Goal: Transaction & Acquisition: Purchase product/service

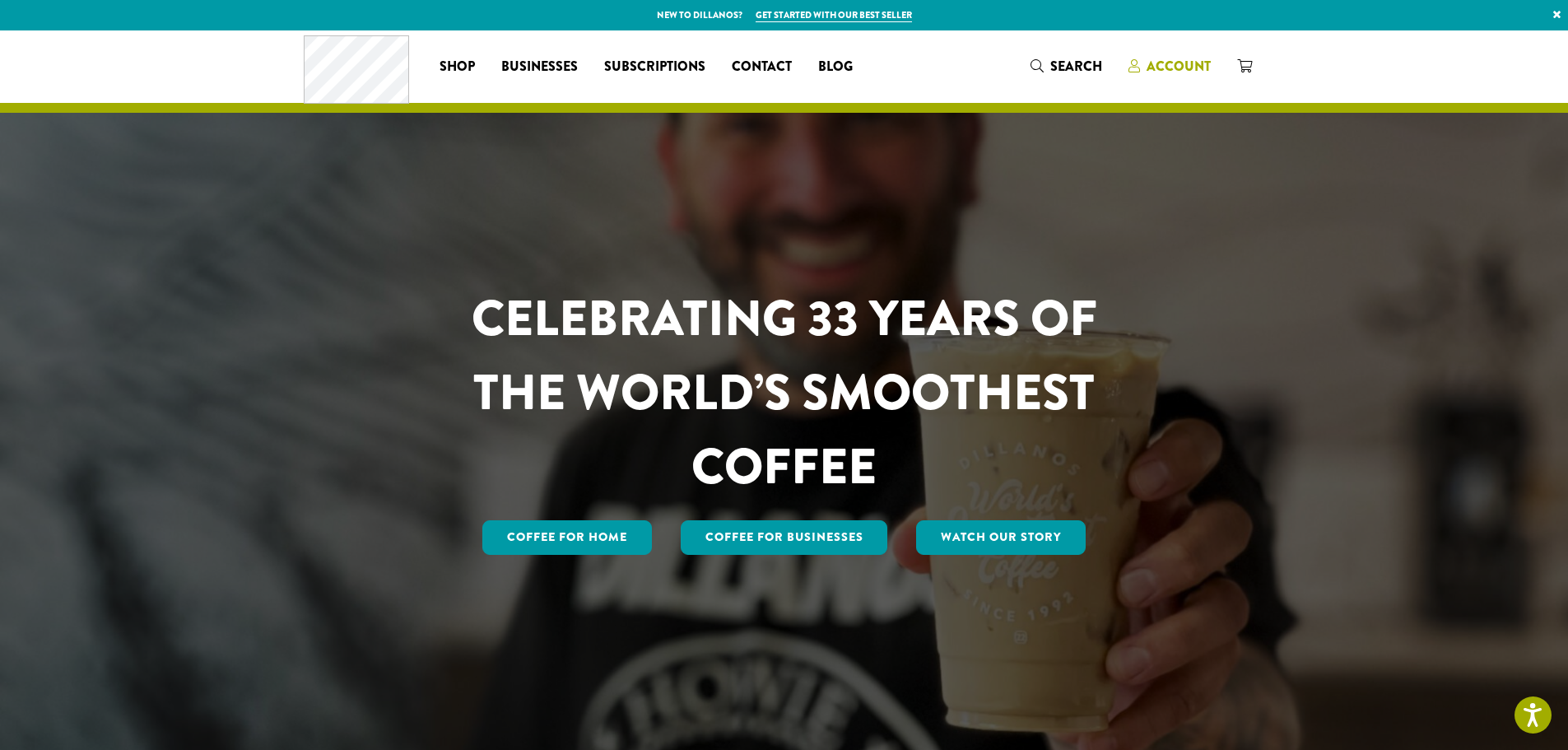
click at [1159, 64] on span "Account" at bounding box center [1179, 66] width 64 height 19
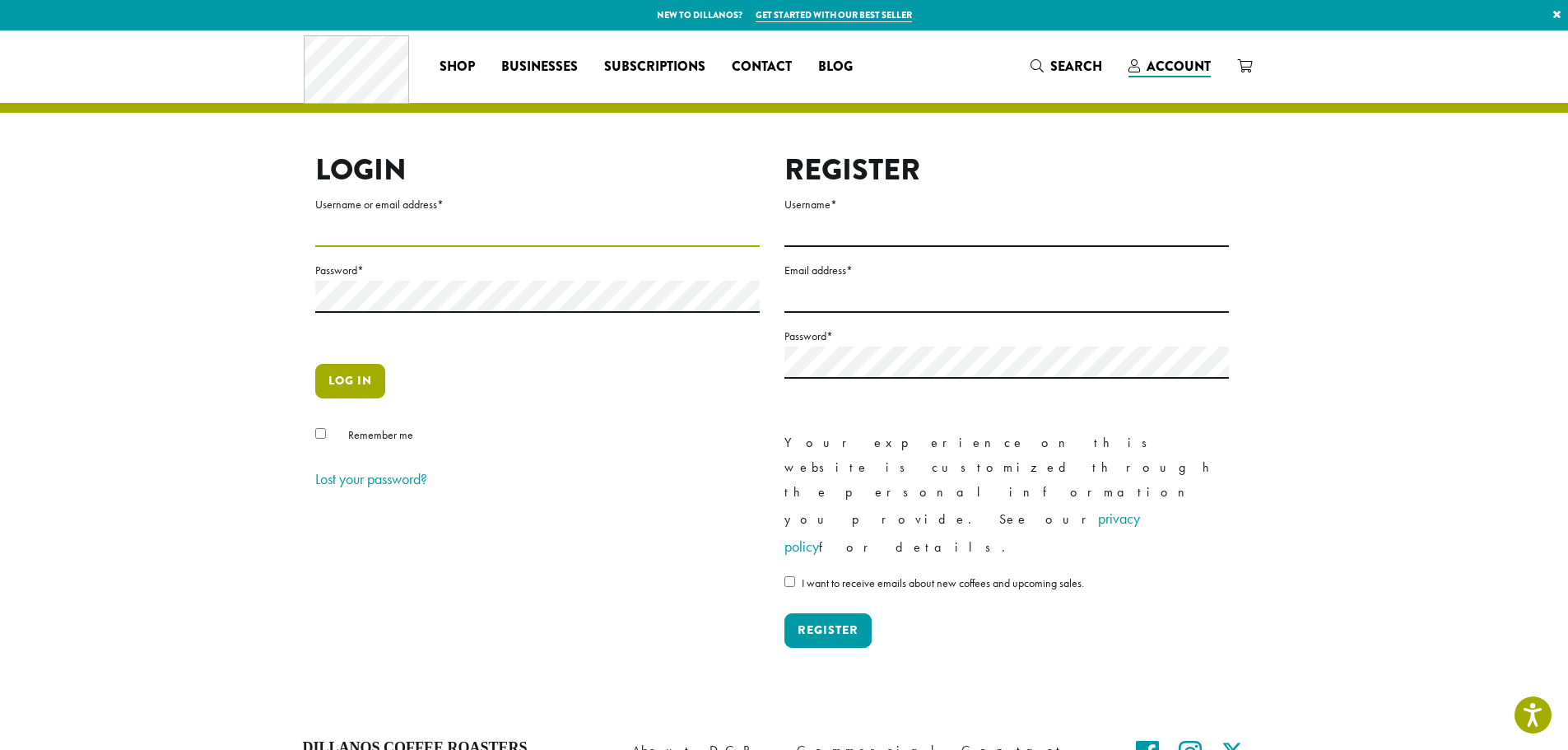
type input "**********"
click at [350, 375] on button "Log in" at bounding box center [350, 381] width 70 height 34
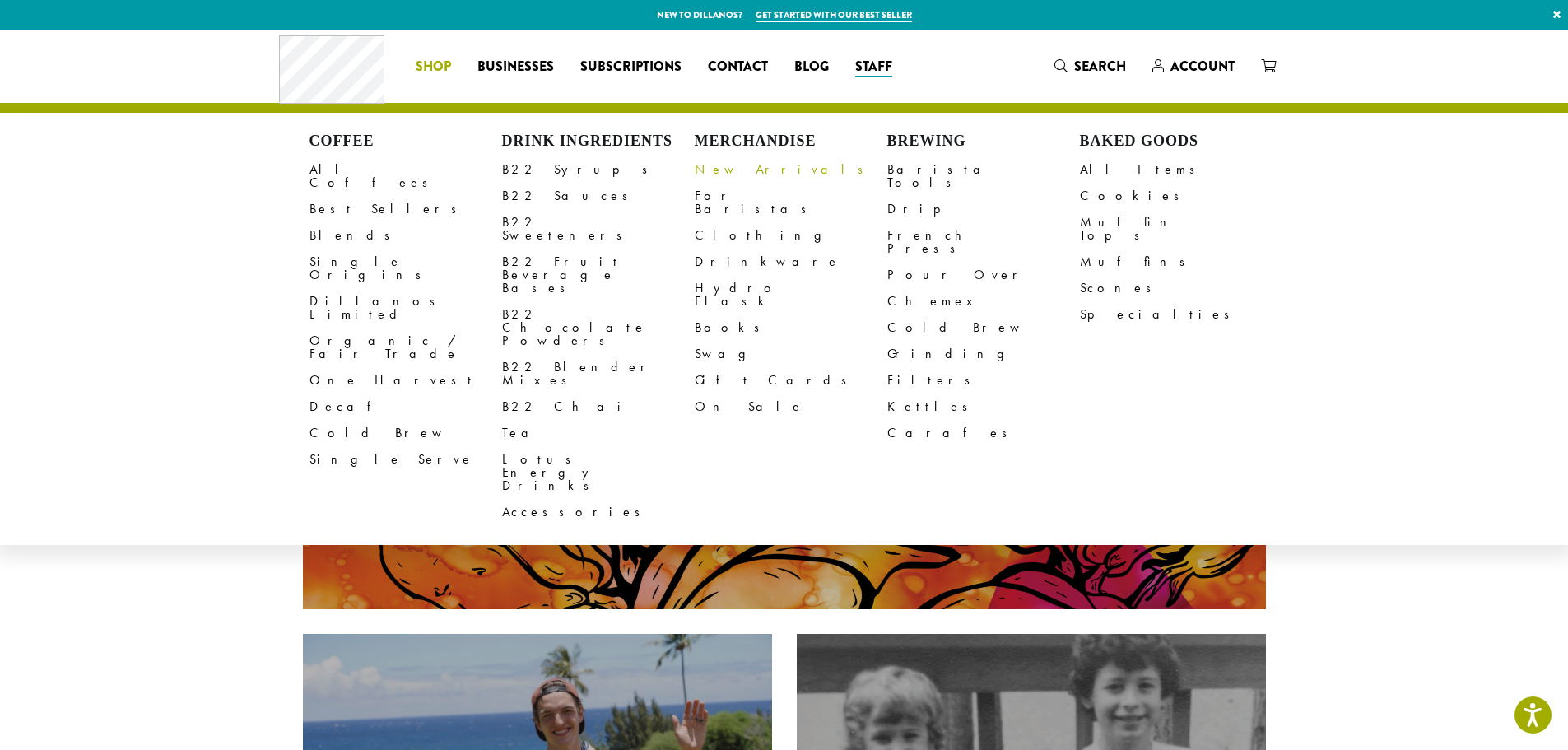
click at [718, 171] on link "New Arrivals" at bounding box center [790, 169] width 193 height 26
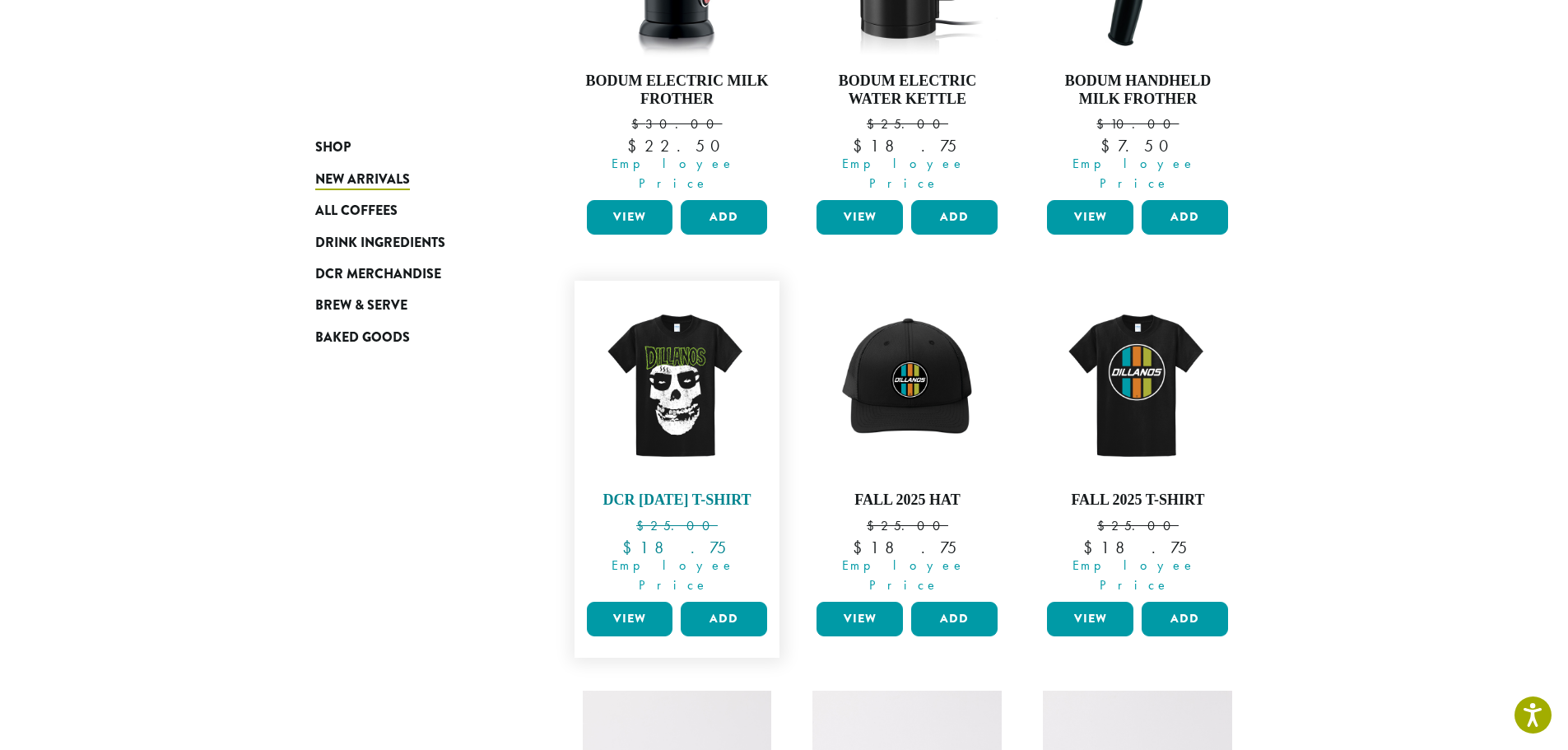
scroll to position [494, 0]
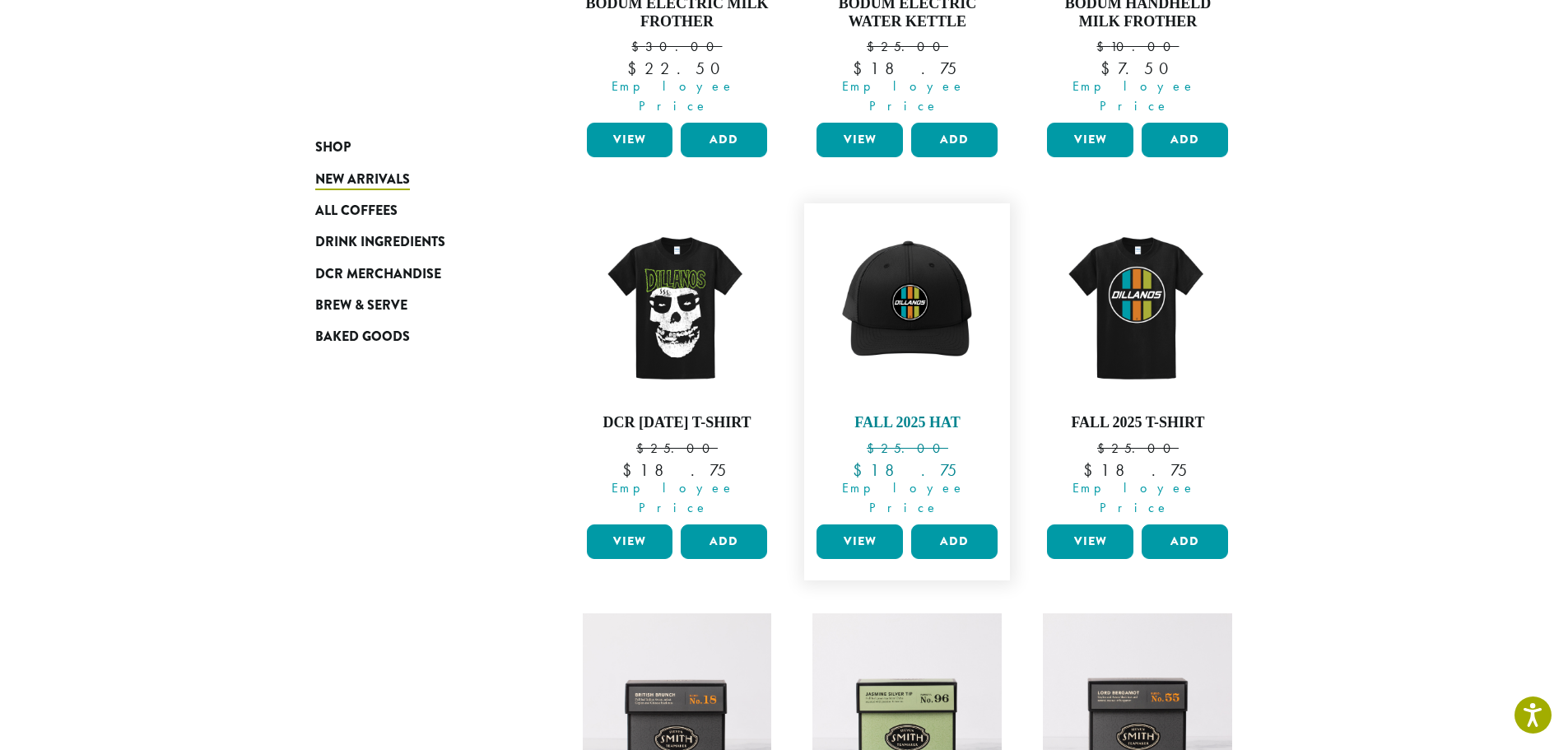
click at [901, 292] on img at bounding box center [906, 306] width 189 height 189
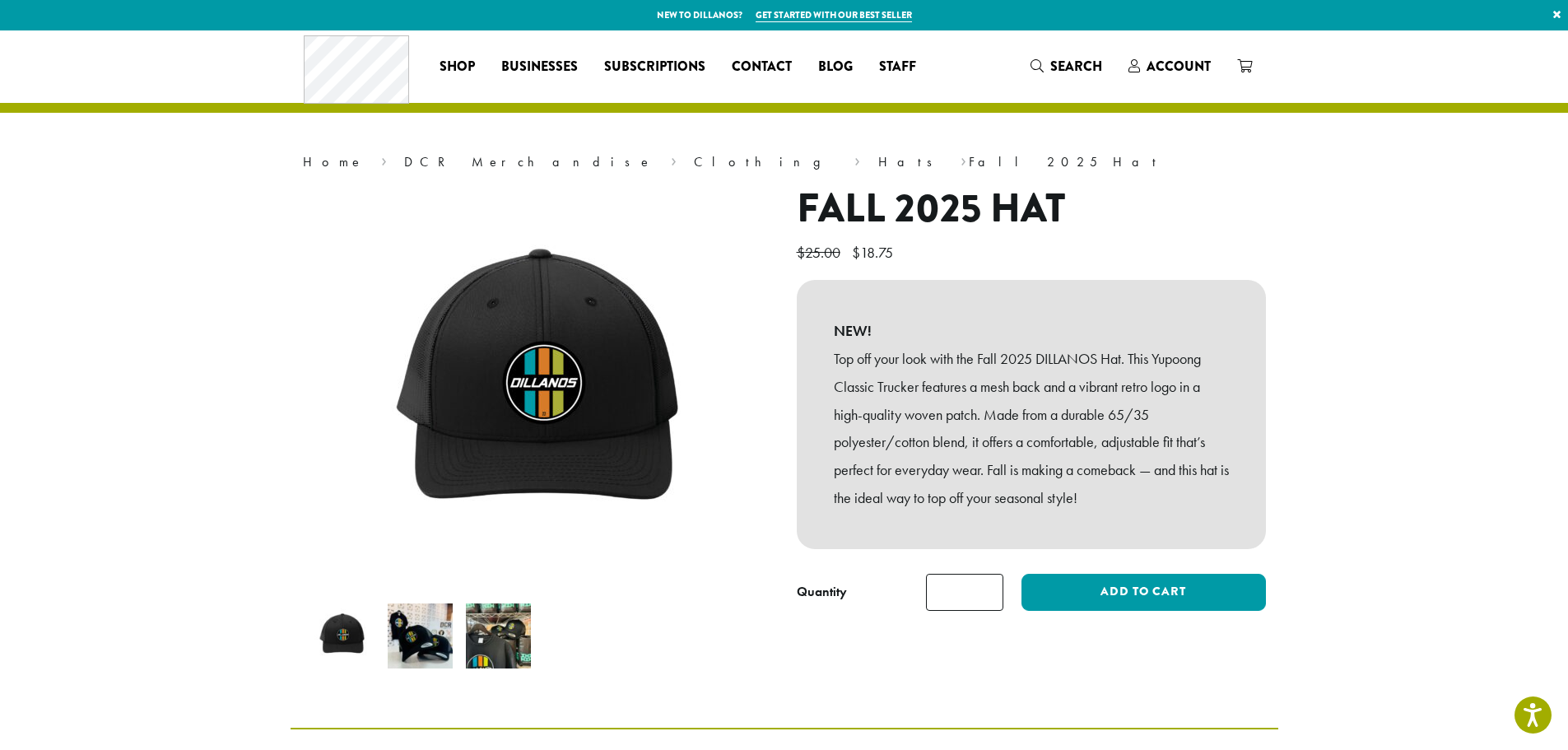
scroll to position [165, 0]
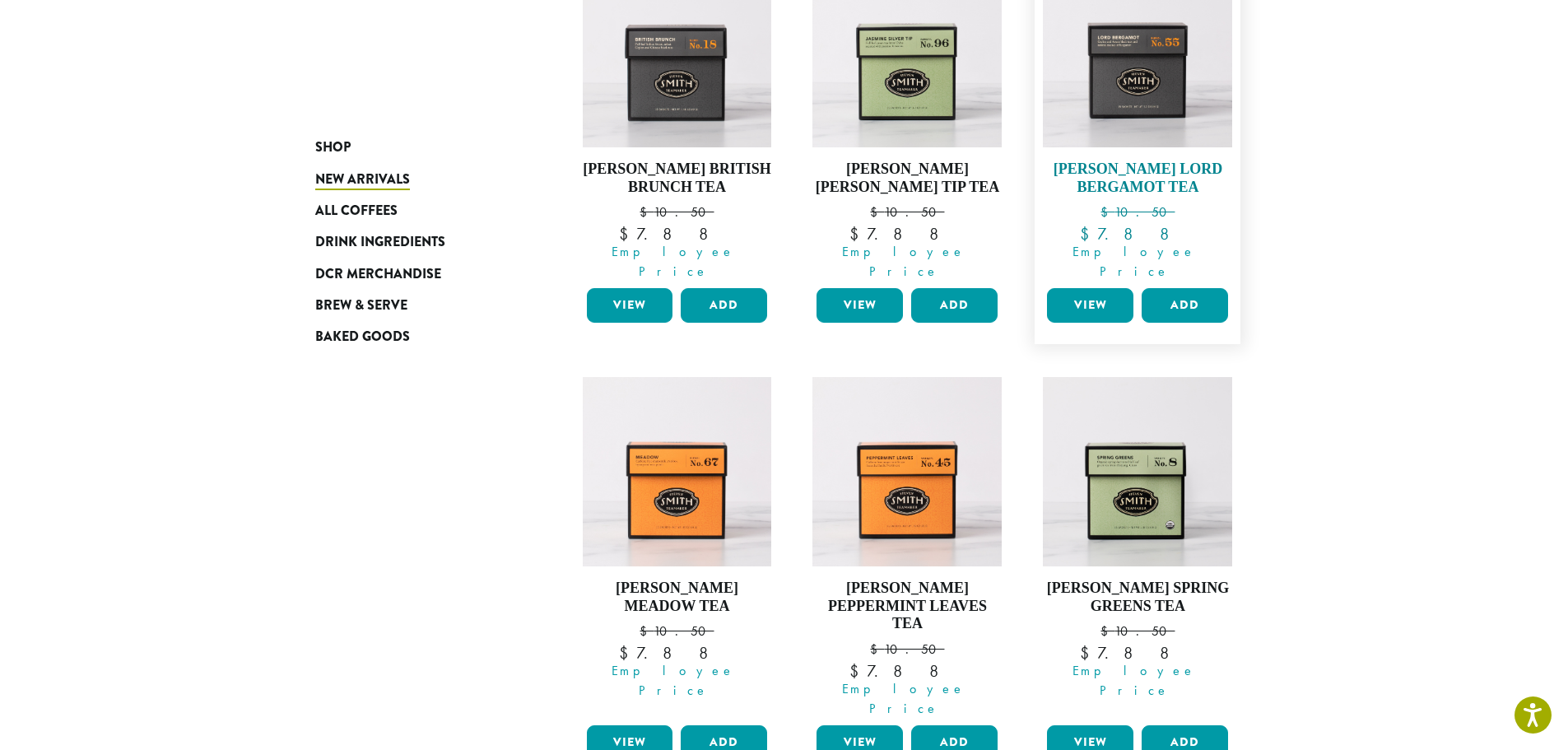
scroll to position [1067, 0]
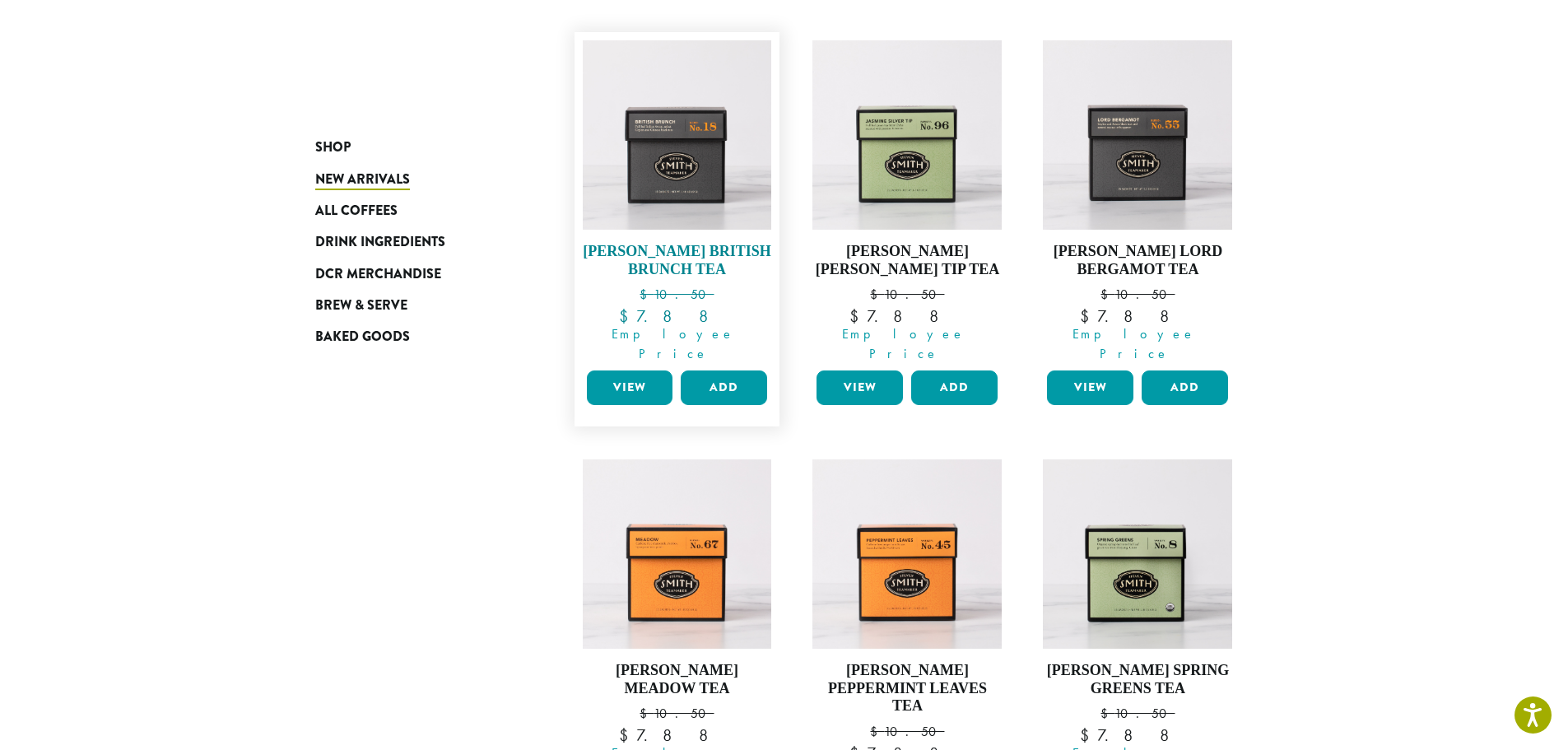
click at [641, 243] on h4 "Steven Smith British Brunch Tea" at bounding box center [677, 261] width 189 height 35
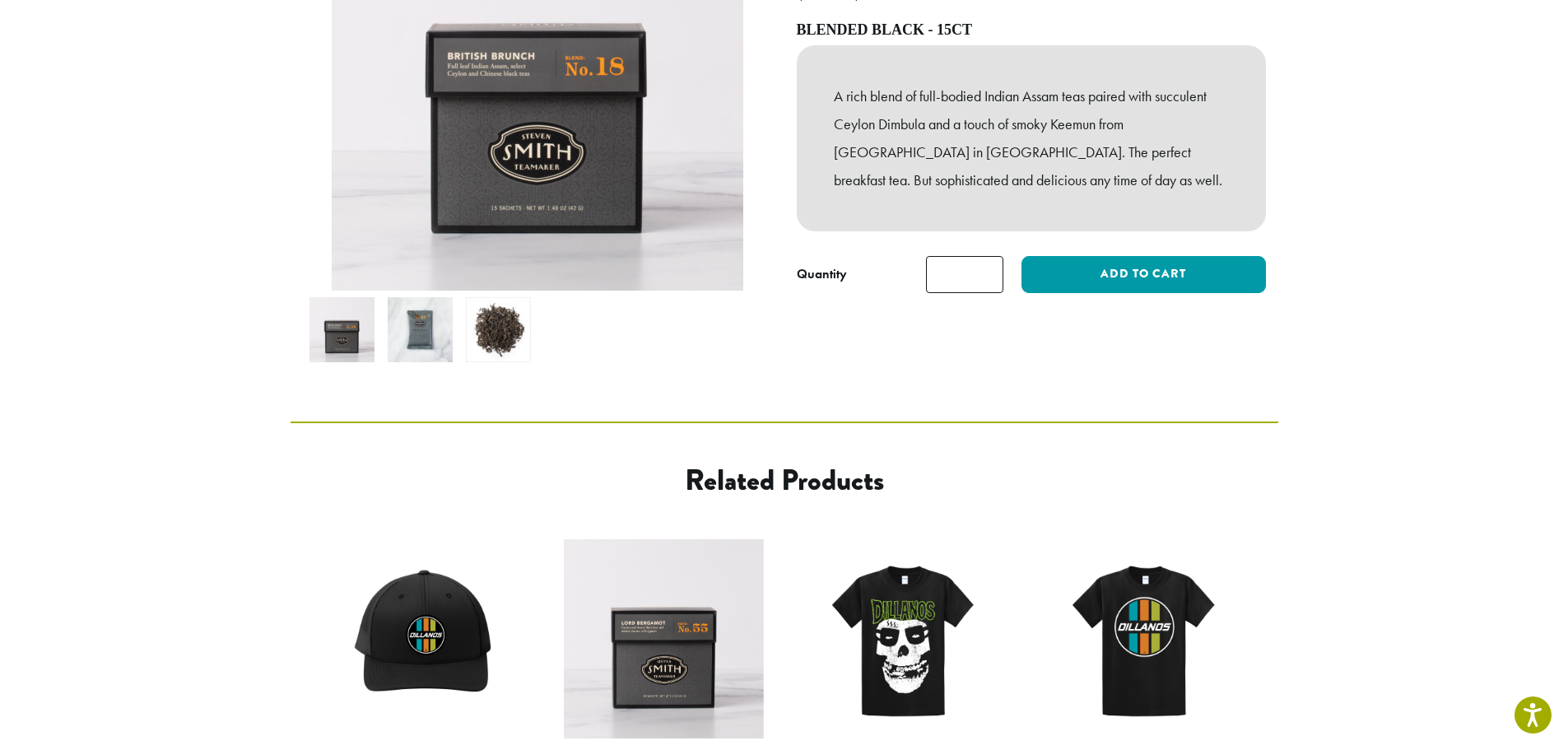
scroll to position [330, 0]
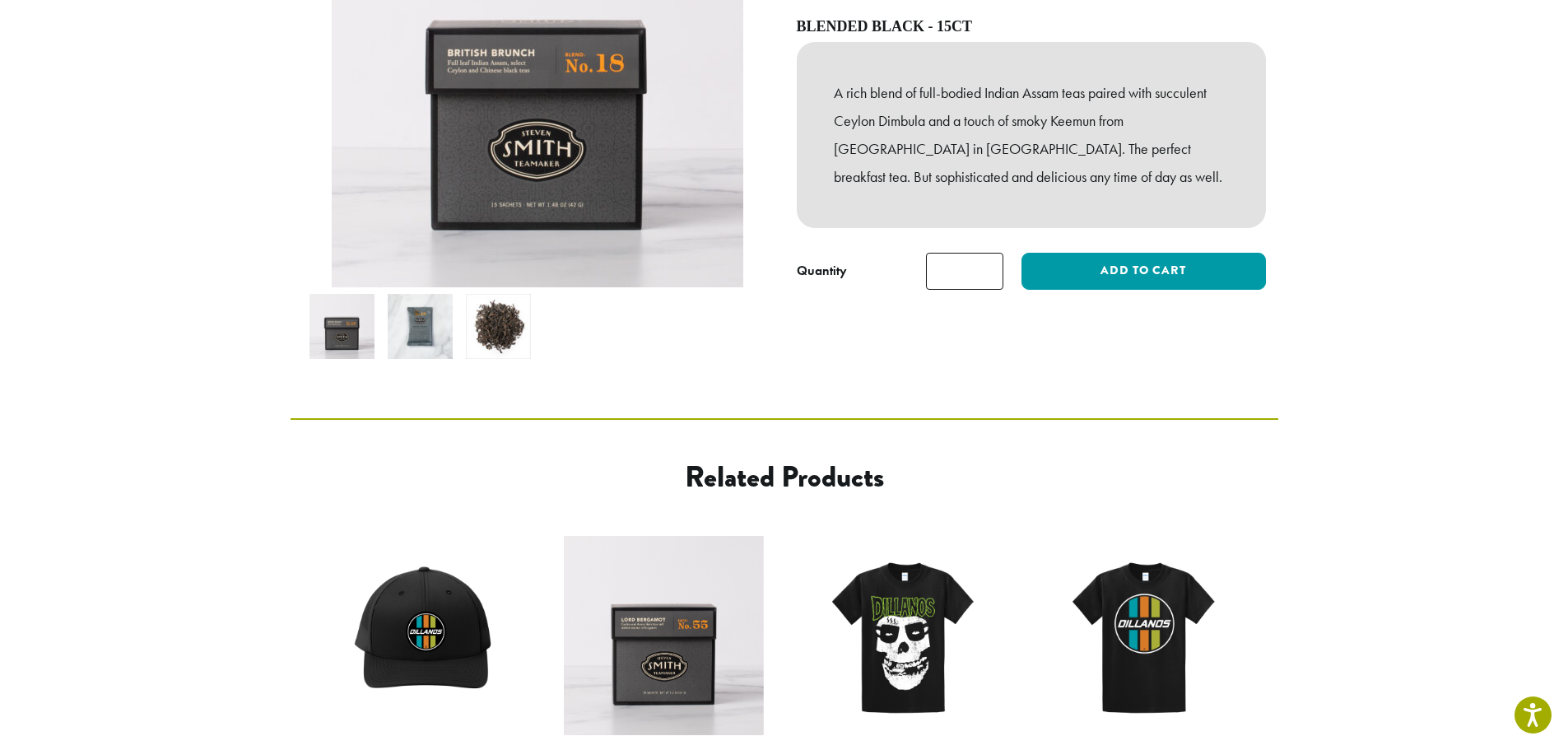
click at [474, 297] on img at bounding box center [498, 325] width 65 height 65
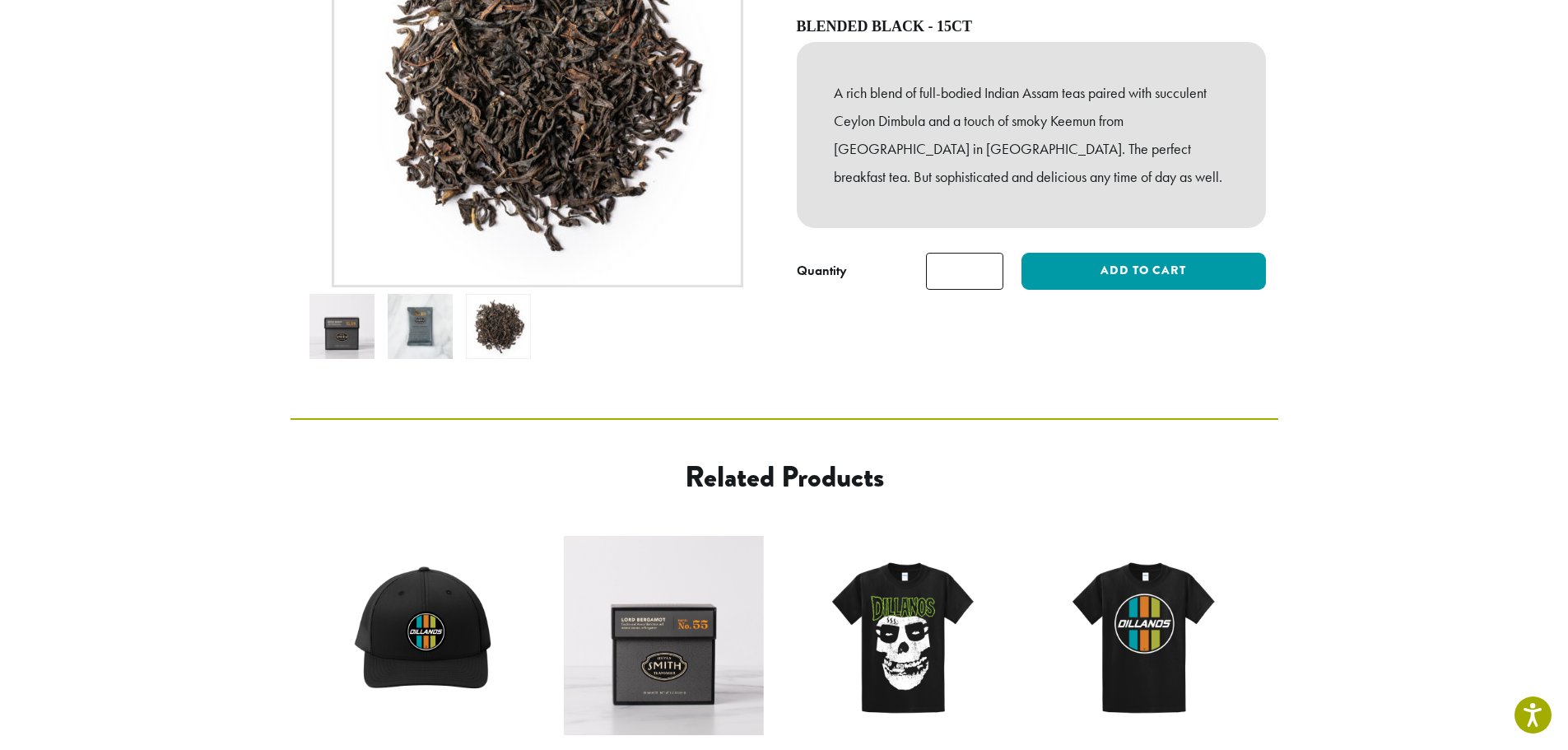
click at [437, 309] on img at bounding box center [420, 325] width 65 height 65
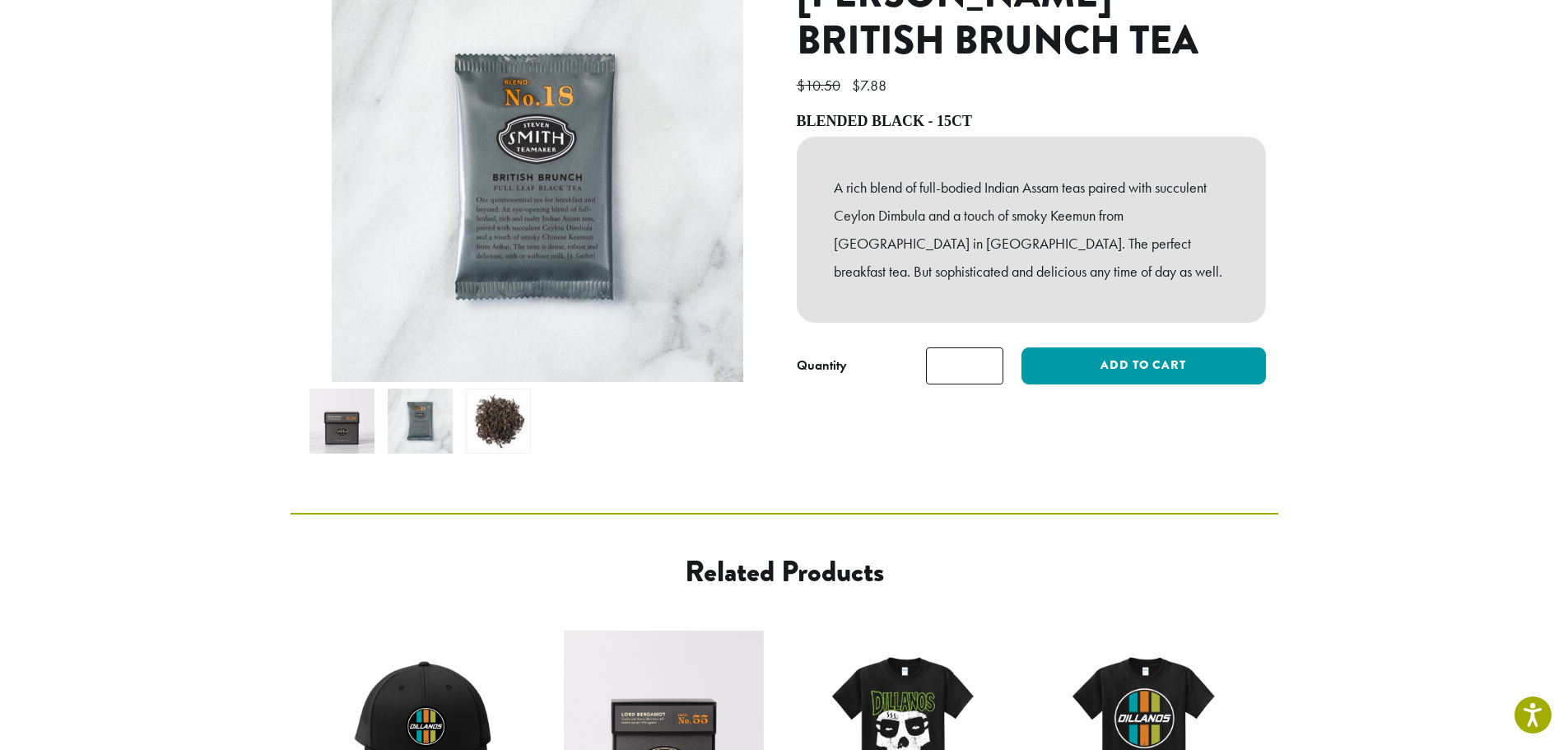
scroll to position [165, 0]
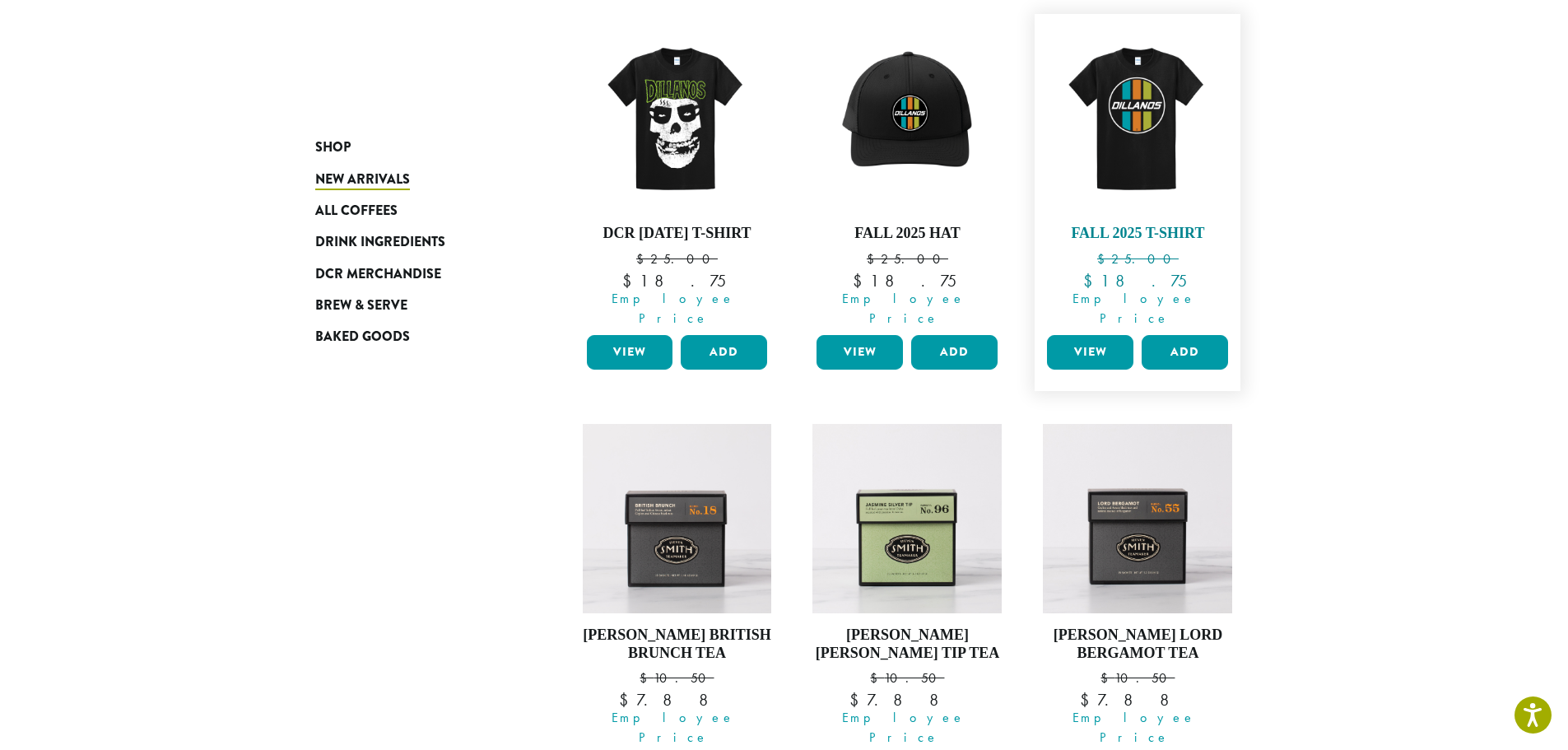
scroll to position [654, 0]
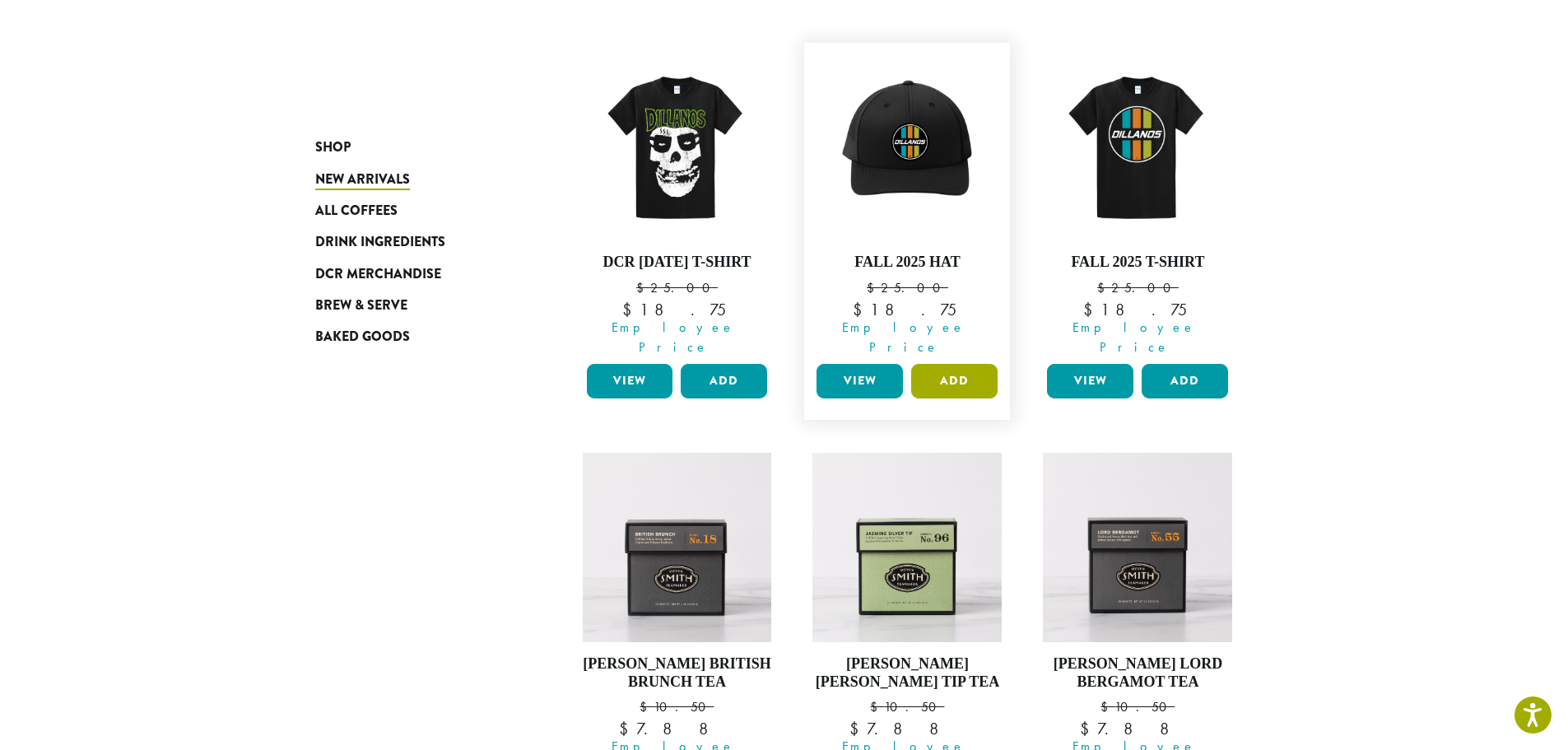
click at [964, 364] on button "Add" at bounding box center [954, 381] width 87 height 34
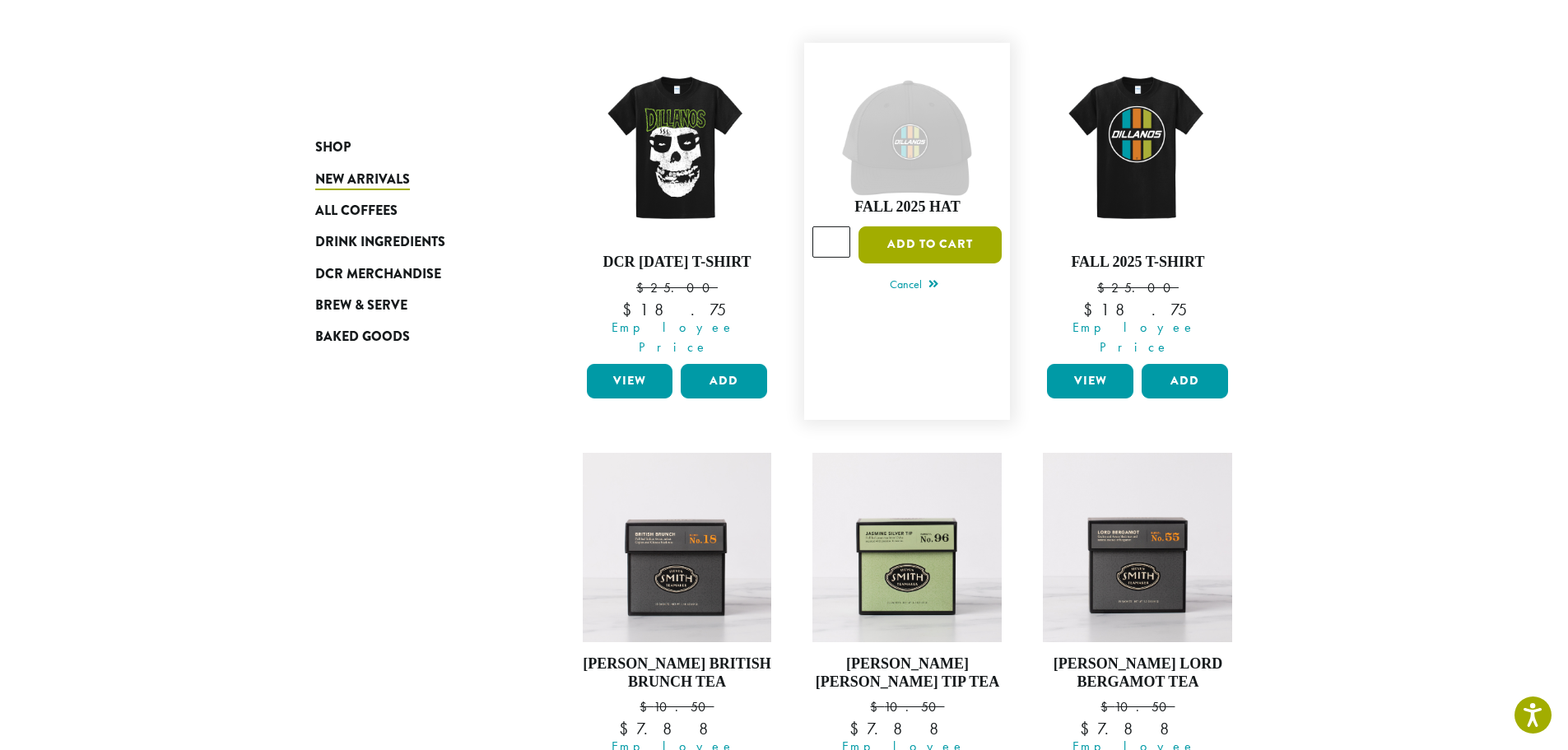
click at [938, 226] on button "Add to cart" at bounding box center [930, 245] width 143 height 37
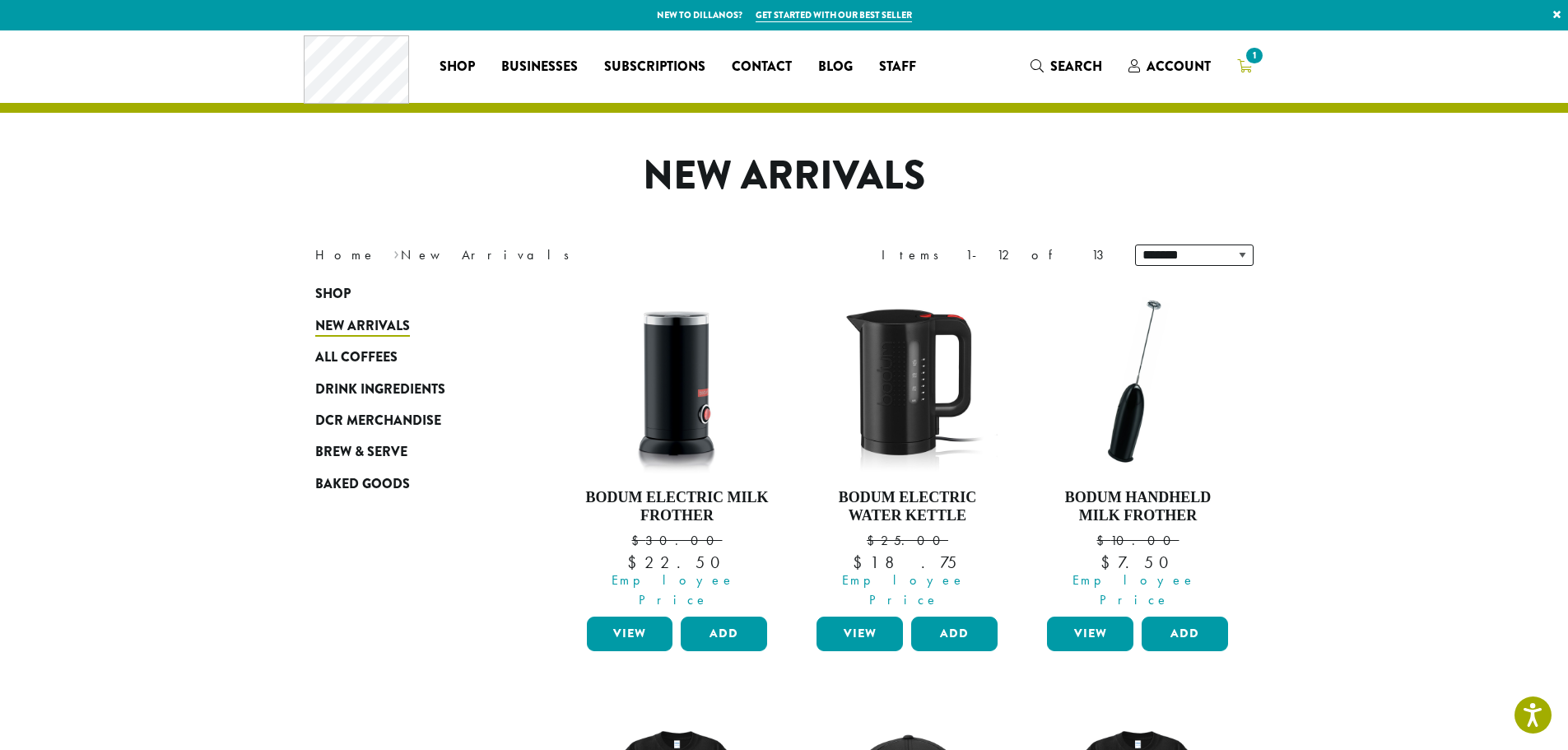
click at [1256, 63] on span "1" at bounding box center [1254, 55] width 22 height 22
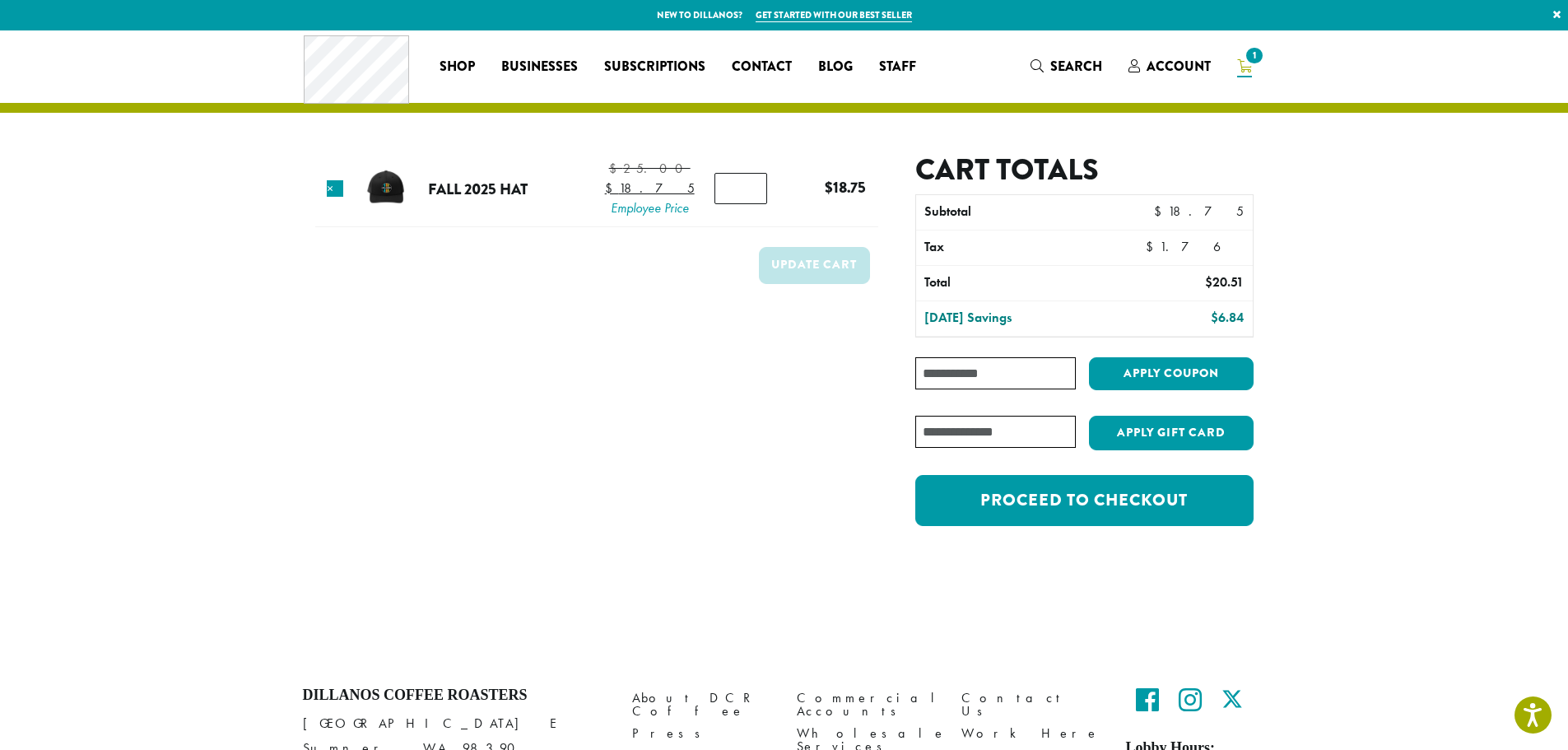
click at [985, 374] on input "Coupon:" at bounding box center [995, 373] width 160 height 32
paste input "**********"
type input "**********"
click at [1153, 374] on button "Apply coupon" at bounding box center [1171, 374] width 165 height 34
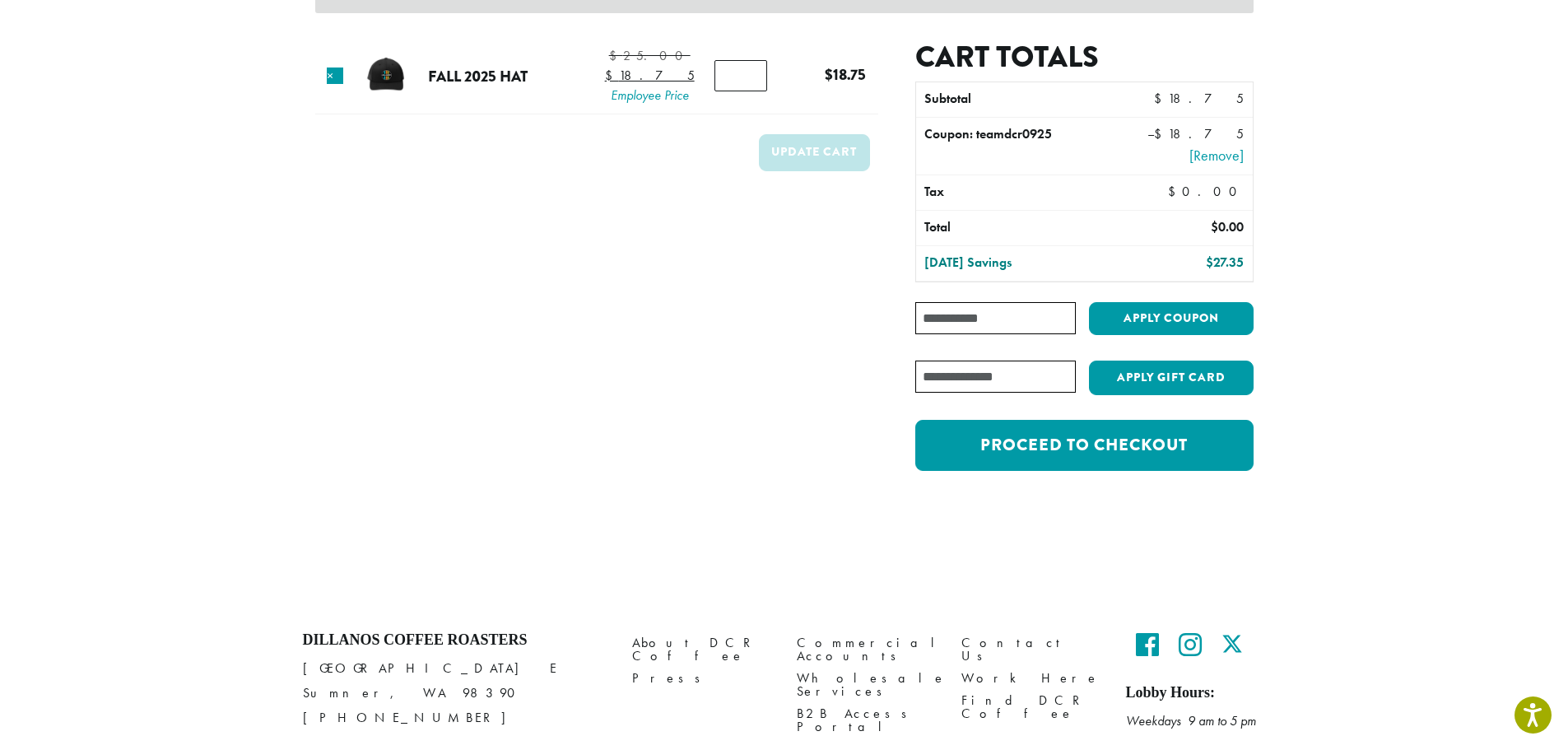
scroll to position [330, 0]
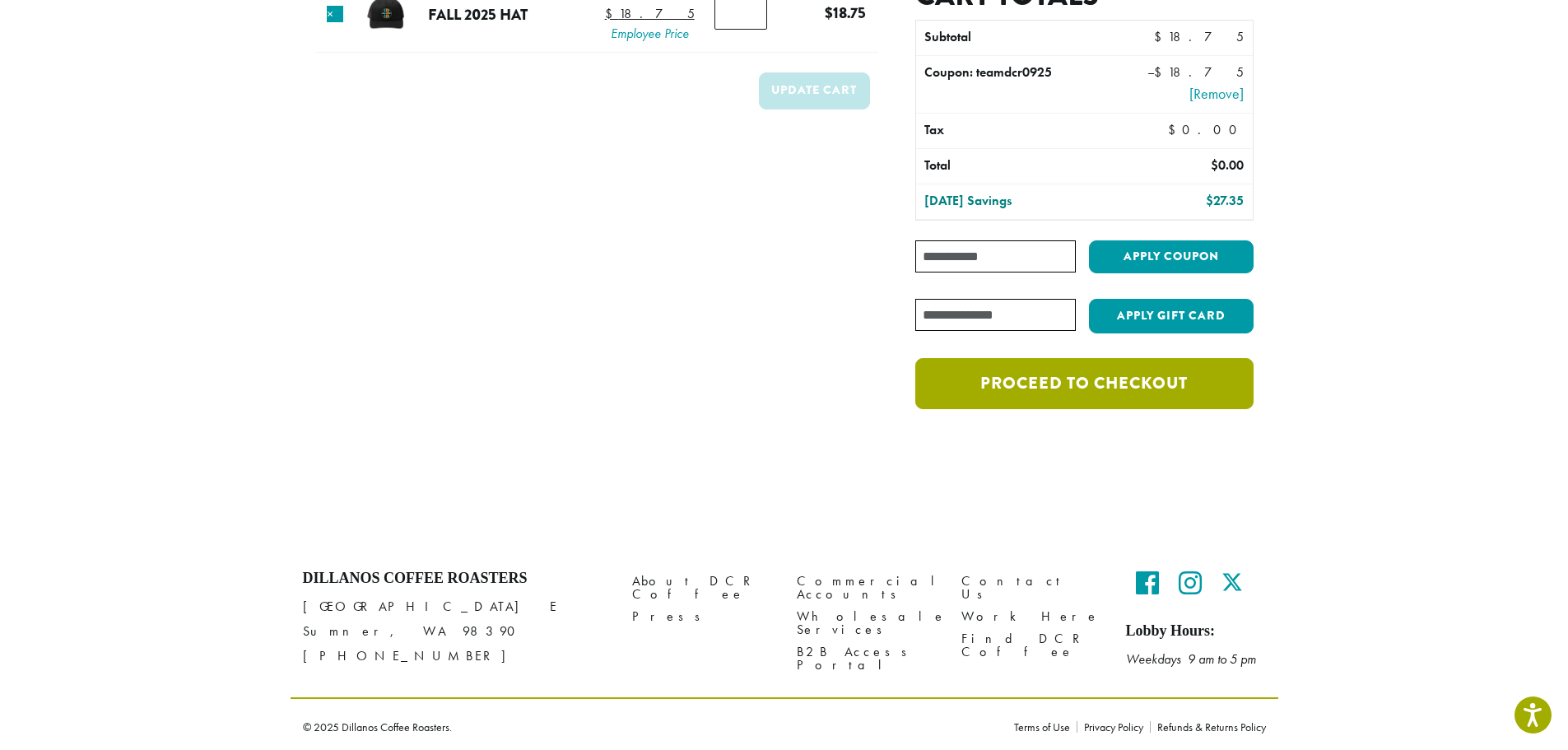
click at [1038, 395] on link "Proceed to checkout" at bounding box center [1084, 383] width 337 height 51
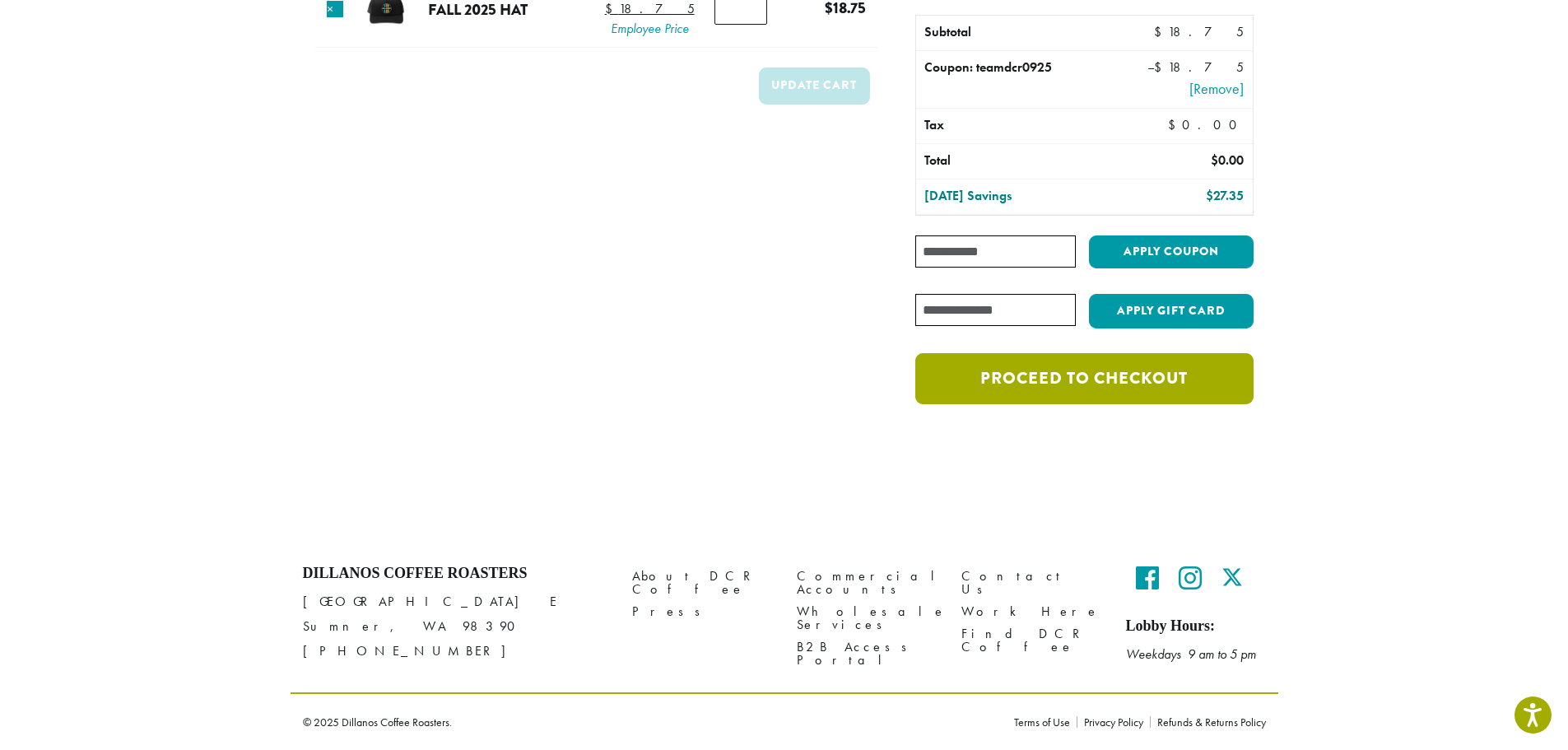
scroll to position [175, 0]
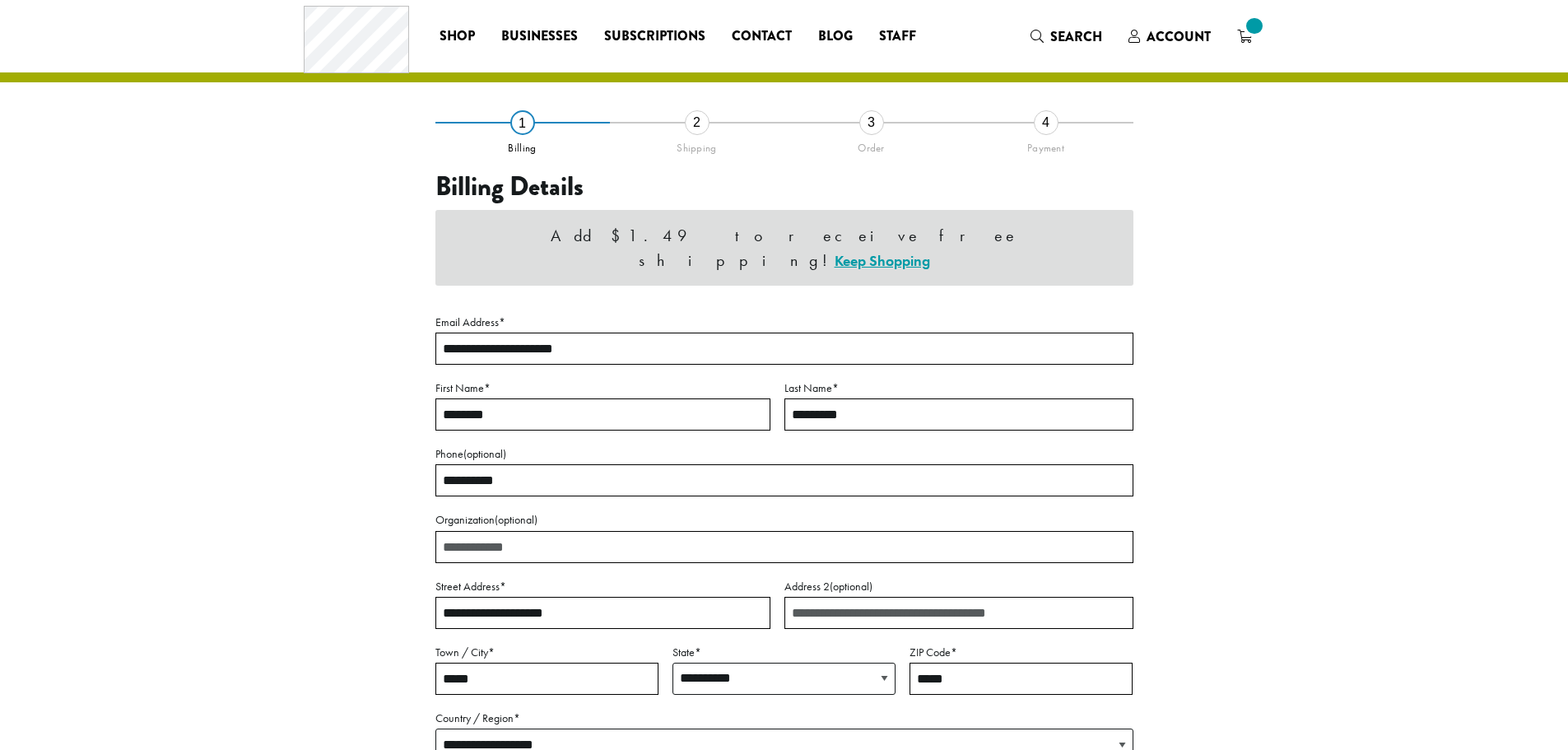
select select "**"
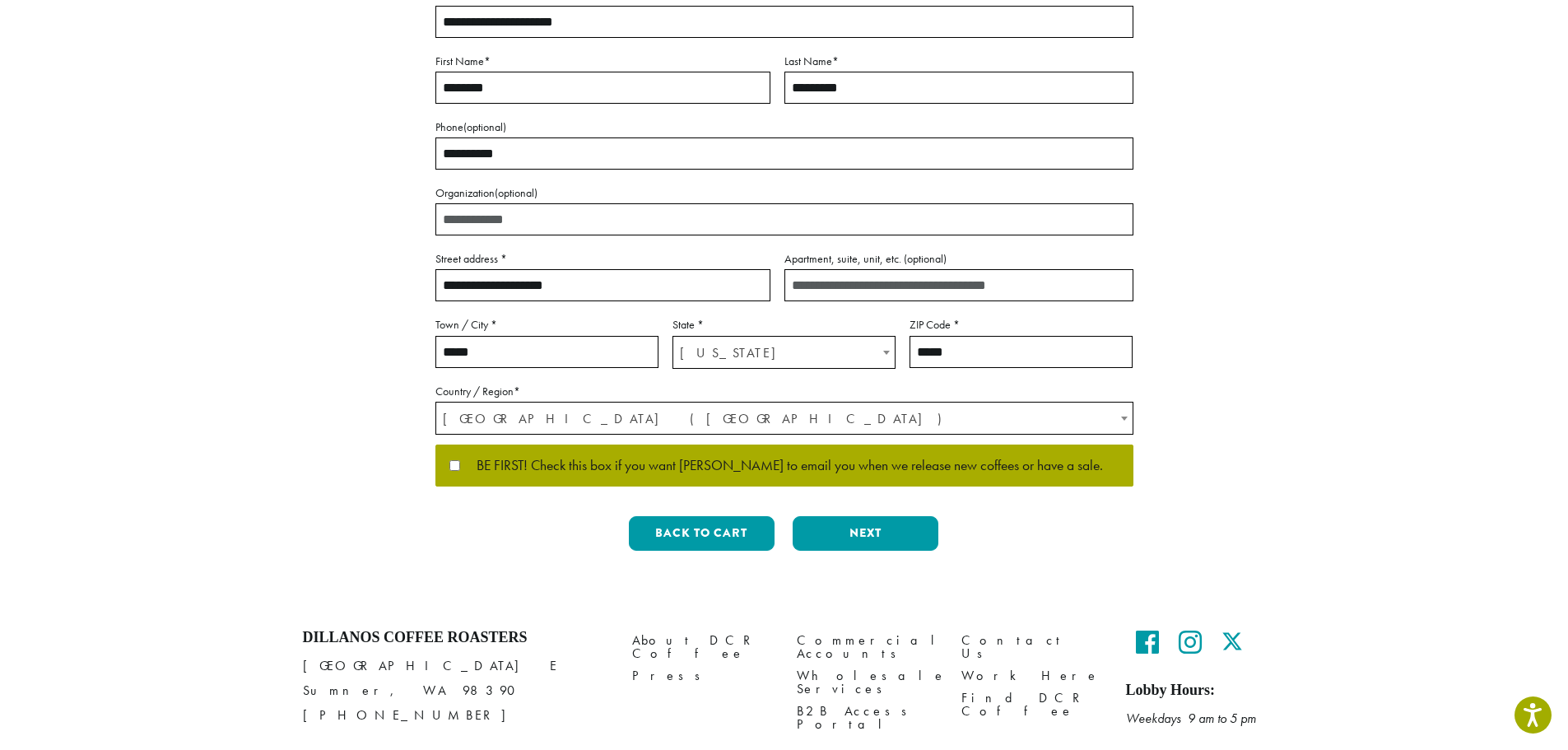
scroll to position [320, 0]
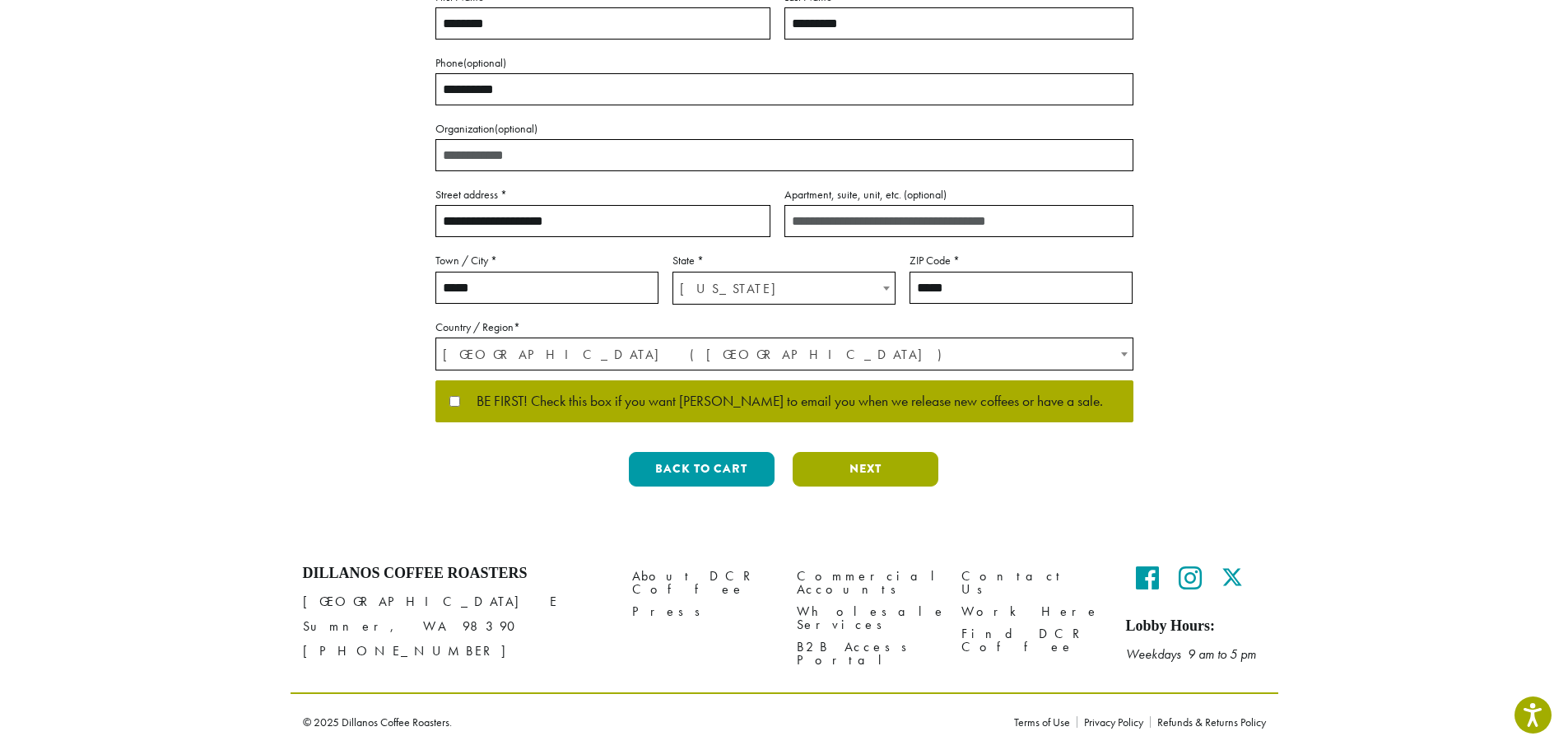
click at [879, 476] on button "Next" at bounding box center [865, 468] width 145 height 34
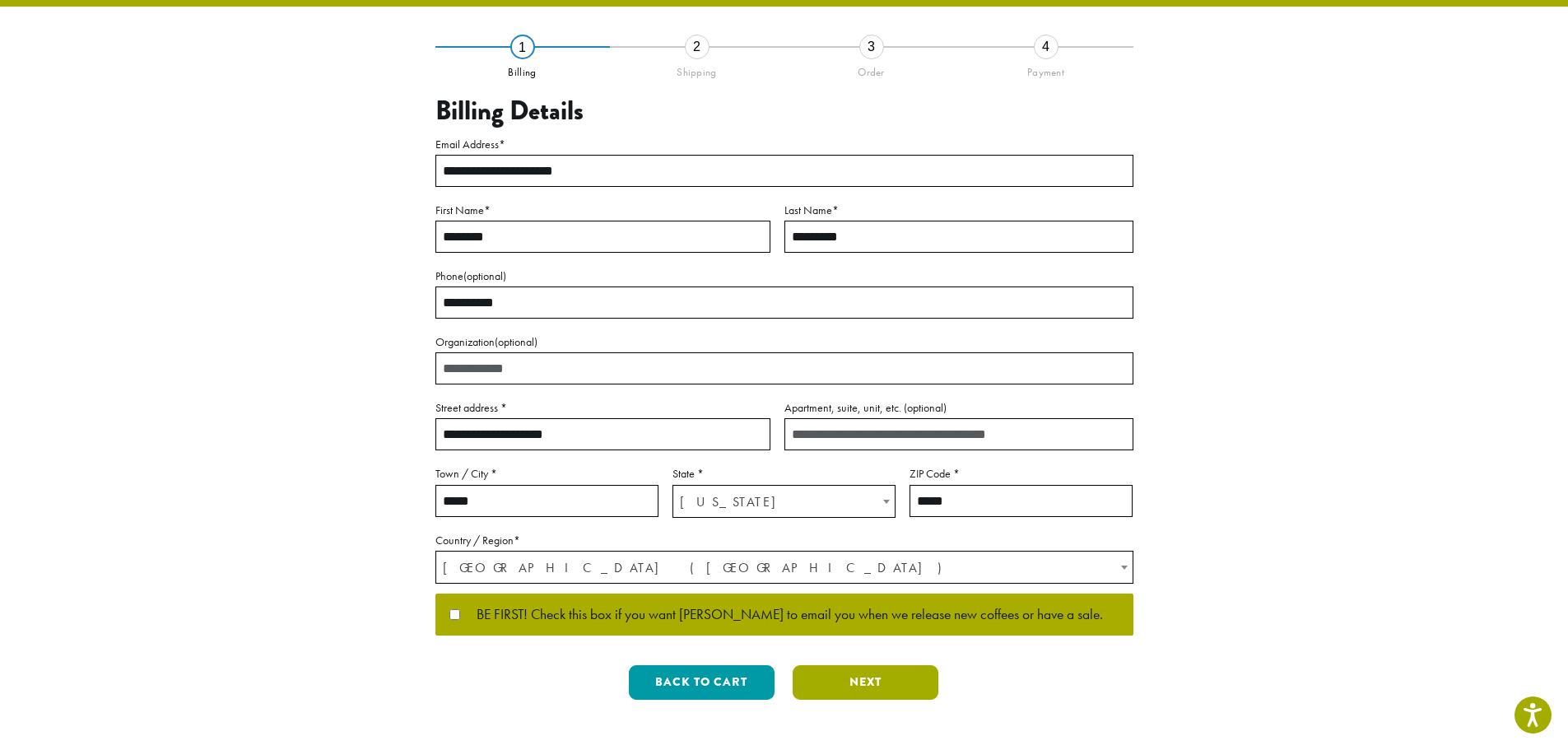
scroll to position [0, 0]
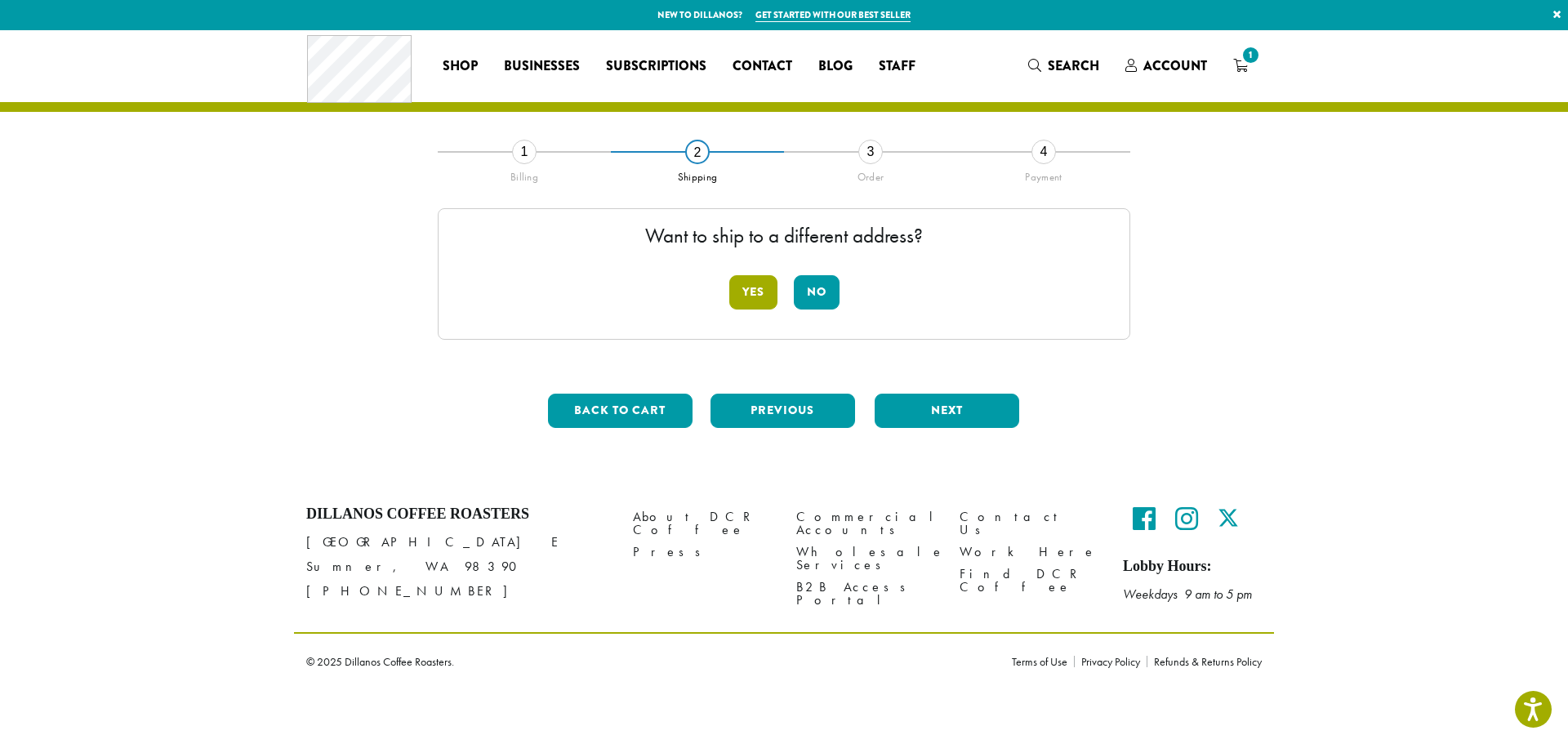
click at [749, 299] on button "Yes" at bounding box center [754, 292] width 48 height 34
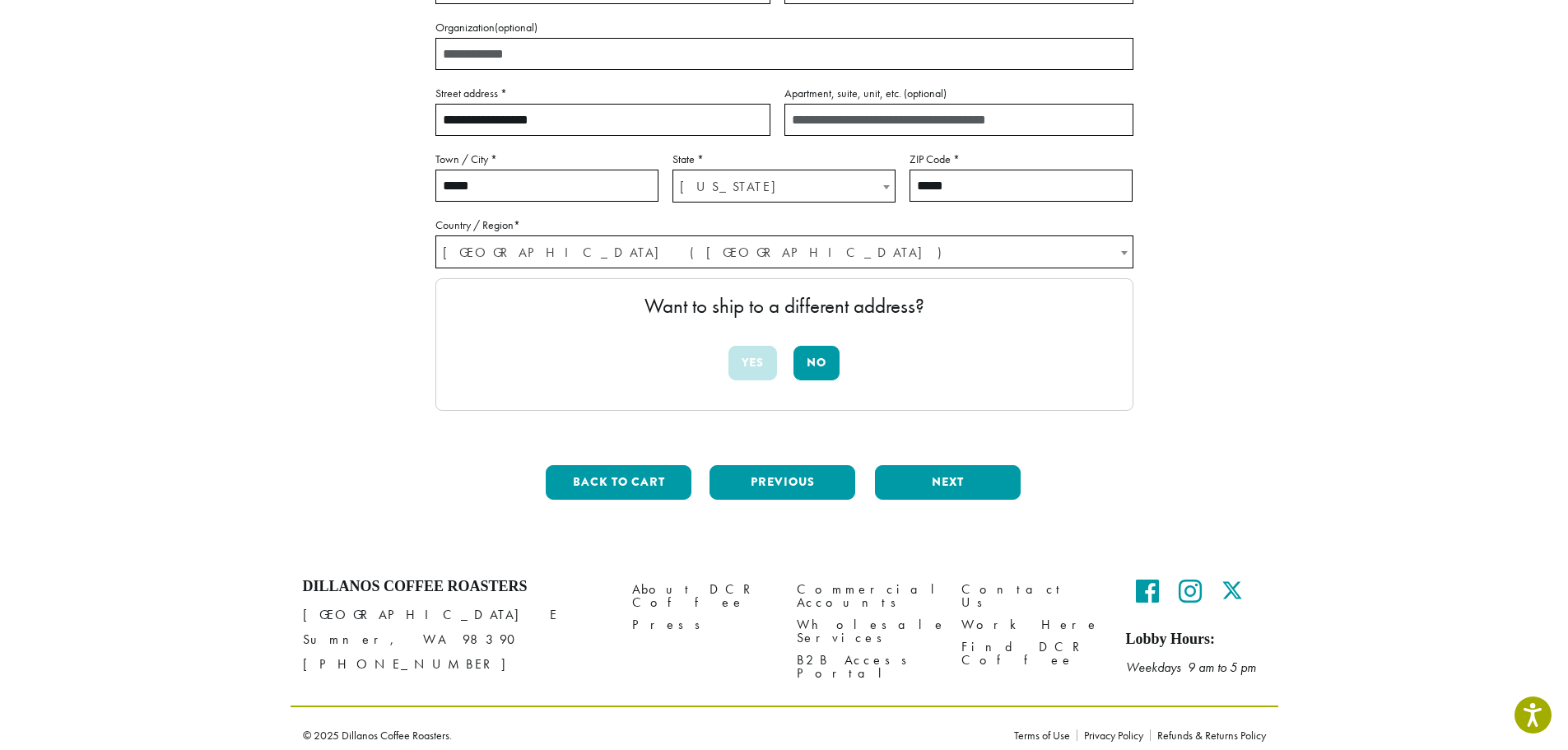
scroll to position [310, 0]
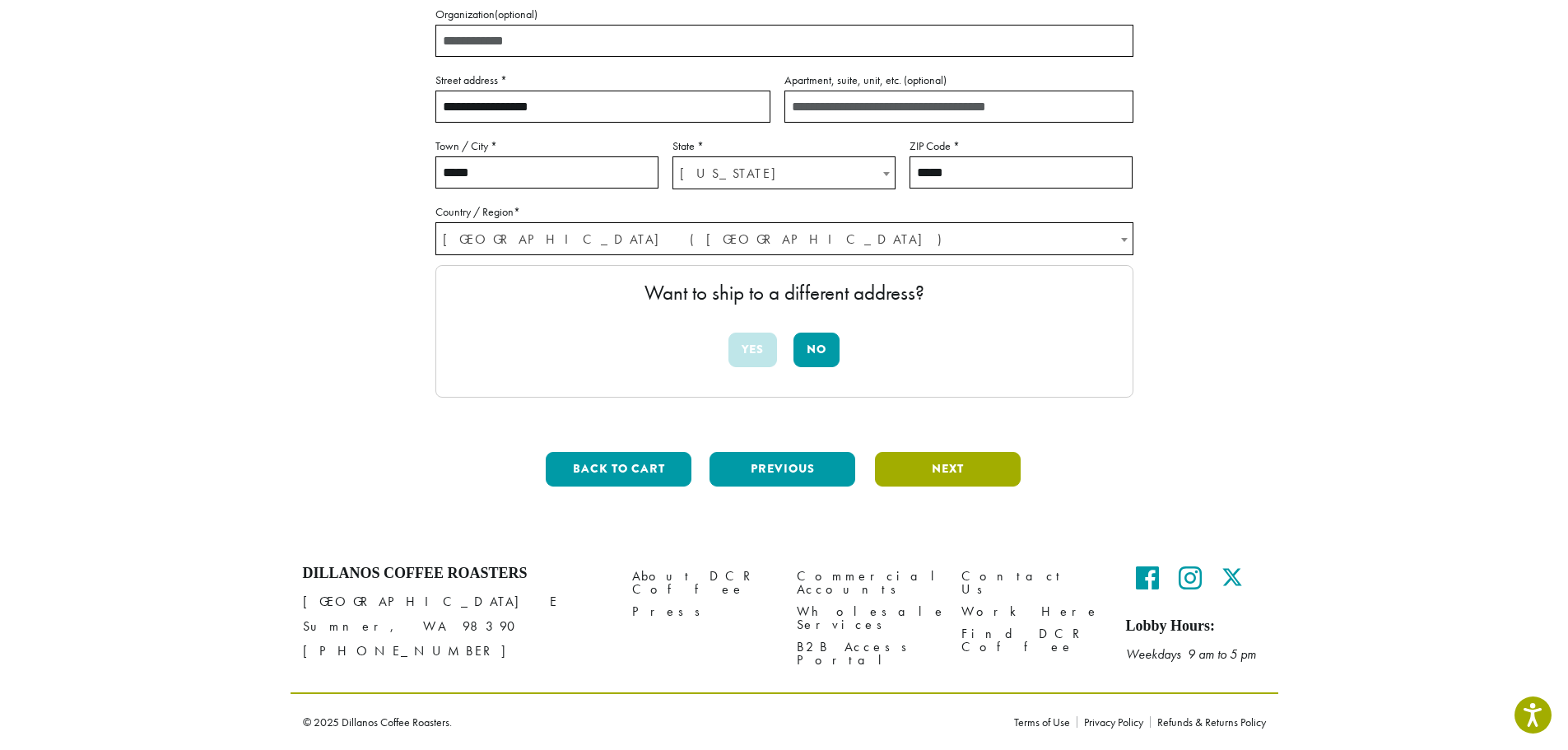
click at [956, 474] on button "Next" at bounding box center [948, 468] width 145 height 34
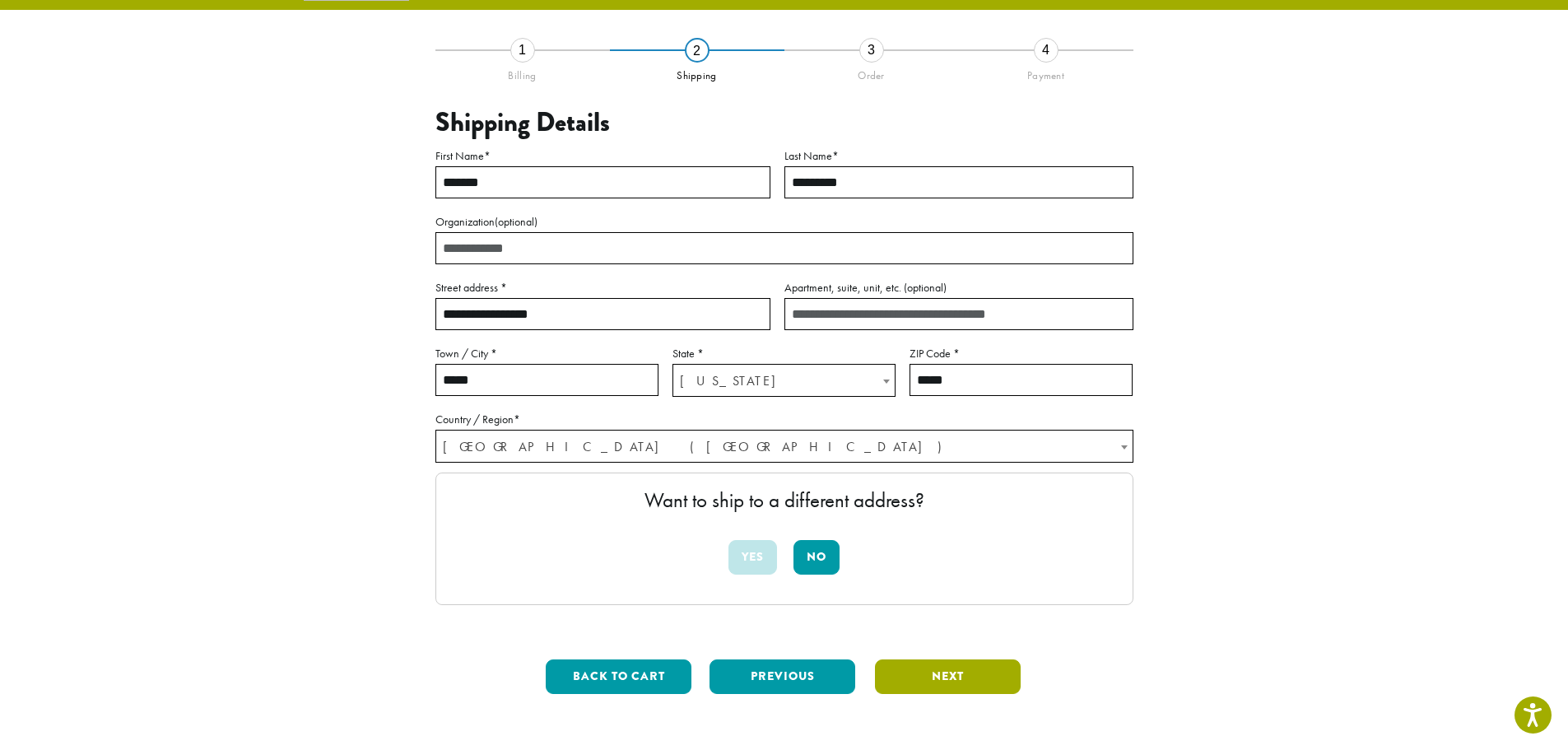
scroll to position [95, 0]
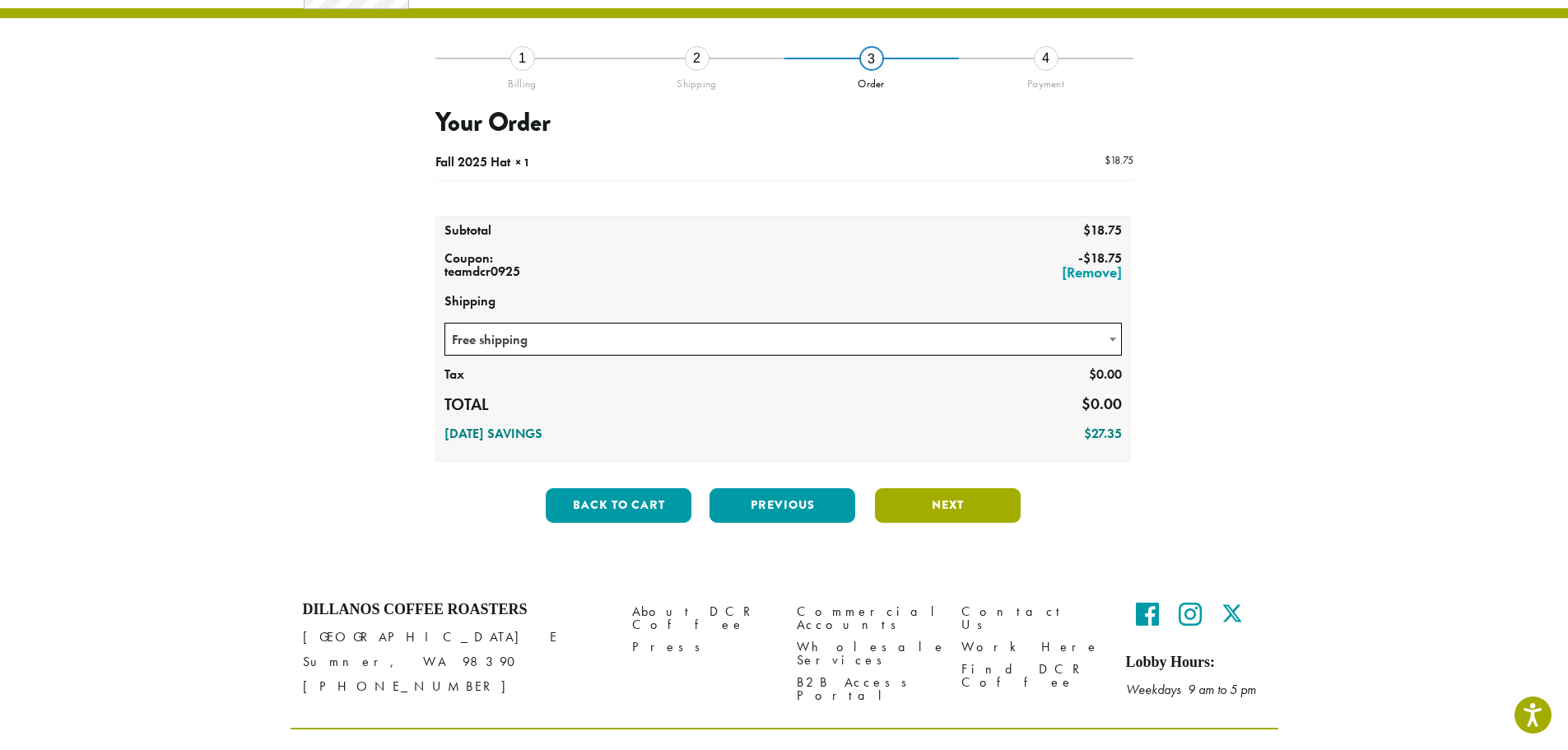
click at [956, 510] on button "Next" at bounding box center [948, 504] width 145 height 34
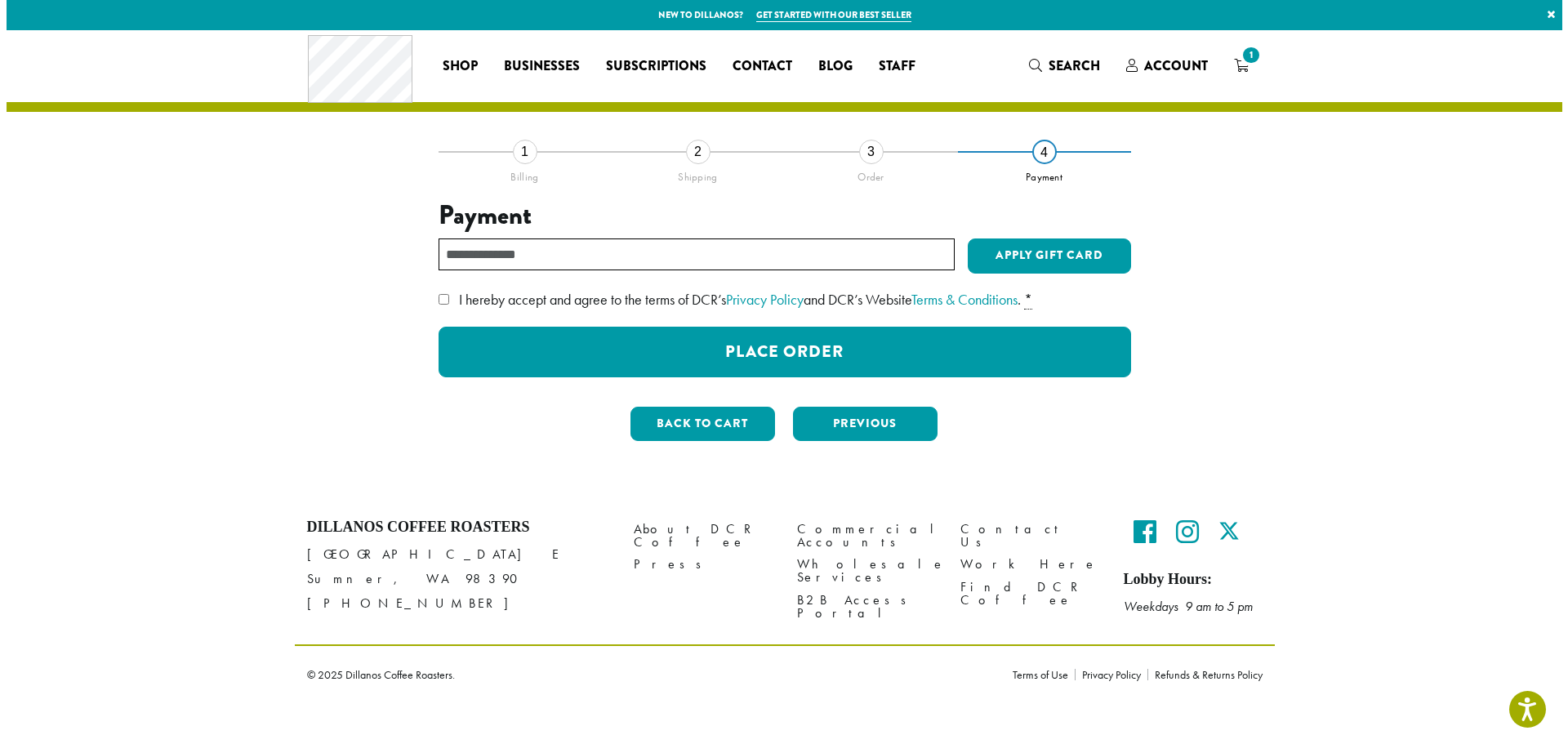
scroll to position [0, 0]
click at [490, 259] on input "text" at bounding box center [696, 254] width 517 height 32
drag, startPoint x: 490, startPoint y: 259, endPoint x: 358, endPoint y: 438, distance: 222.4
click at [344, 446] on div "**********" at bounding box center [784, 302] width 931 height 303
click at [673, 430] on button "Back to cart" at bounding box center [702, 423] width 144 height 34
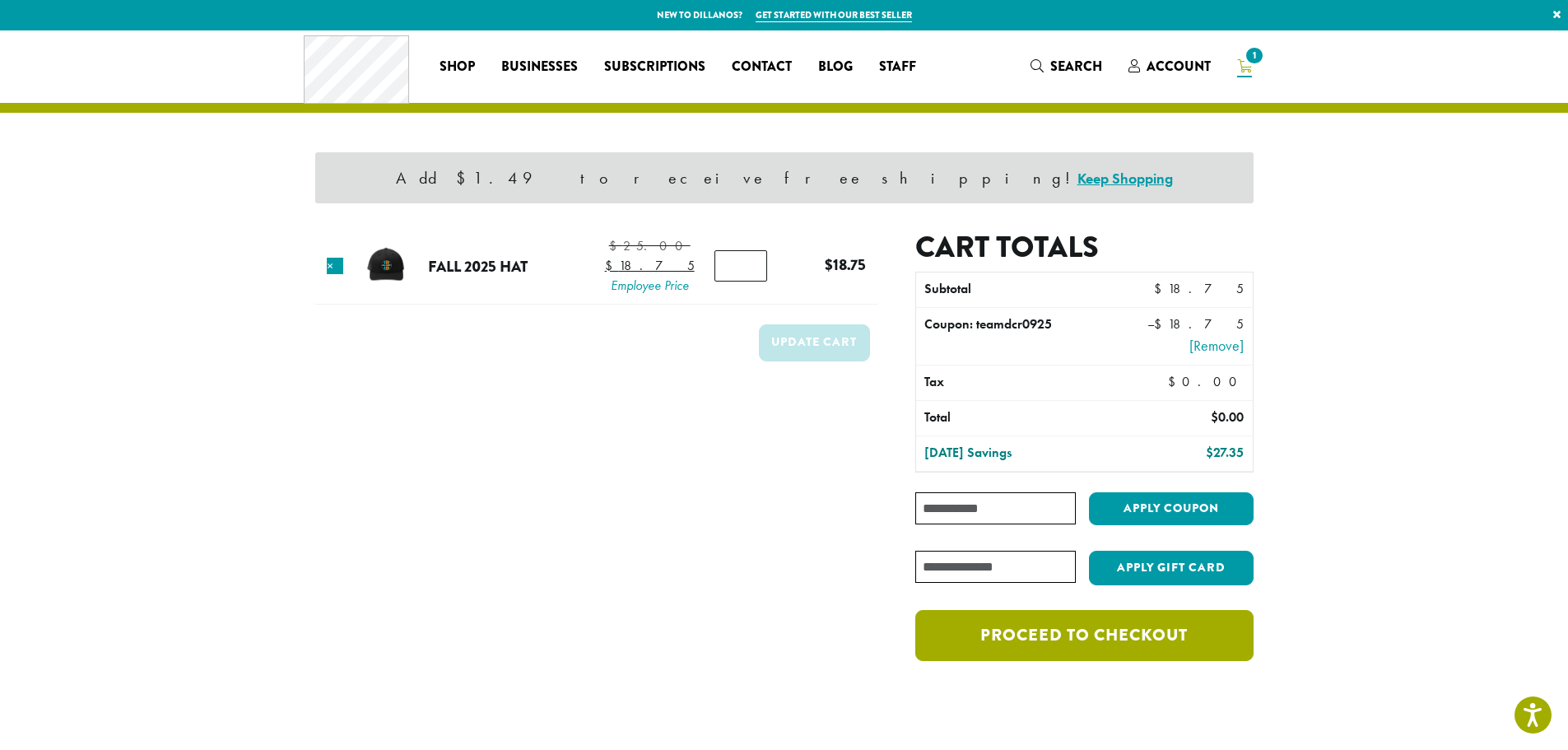
click at [1072, 640] on link "Proceed to checkout" at bounding box center [1084, 635] width 337 height 51
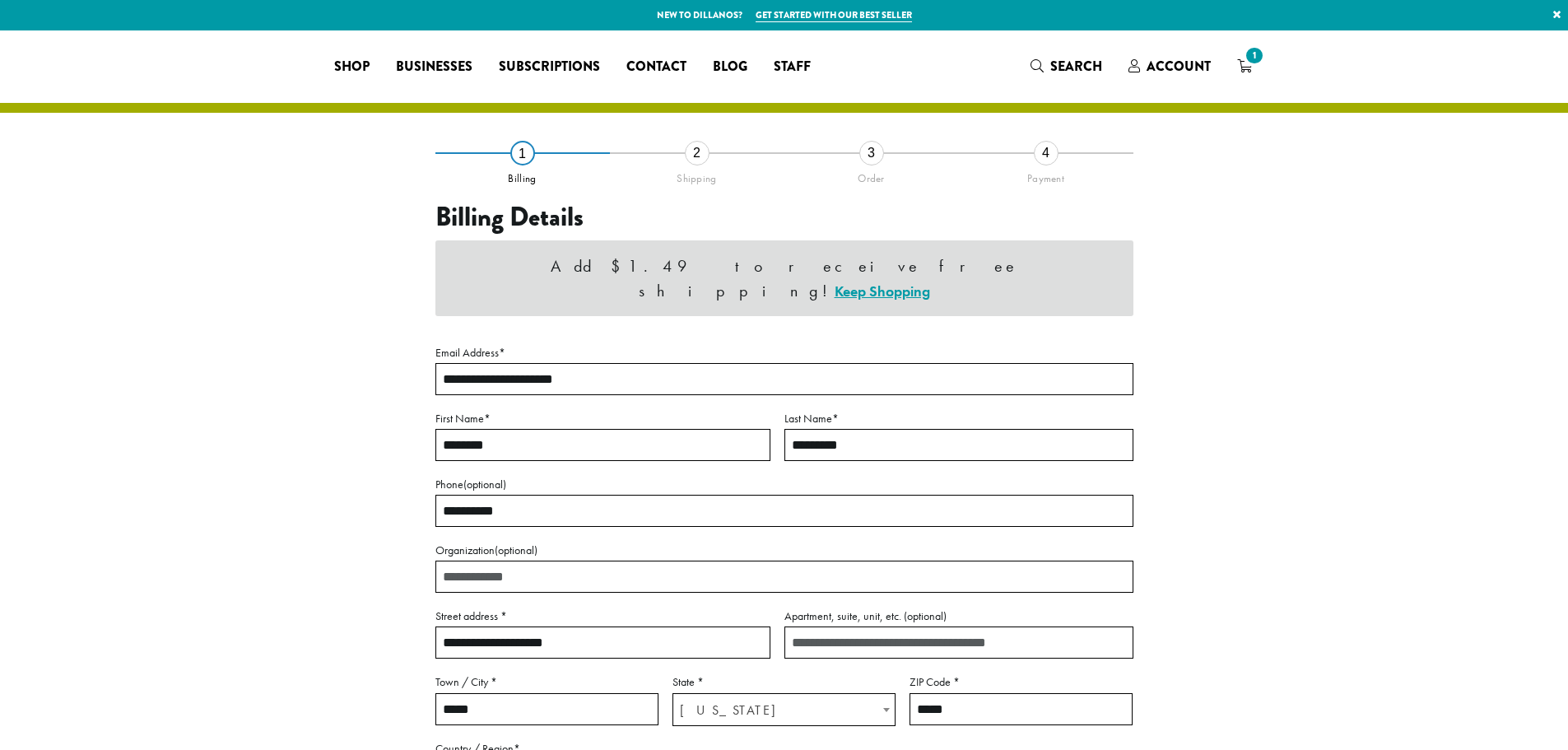
select select "**"
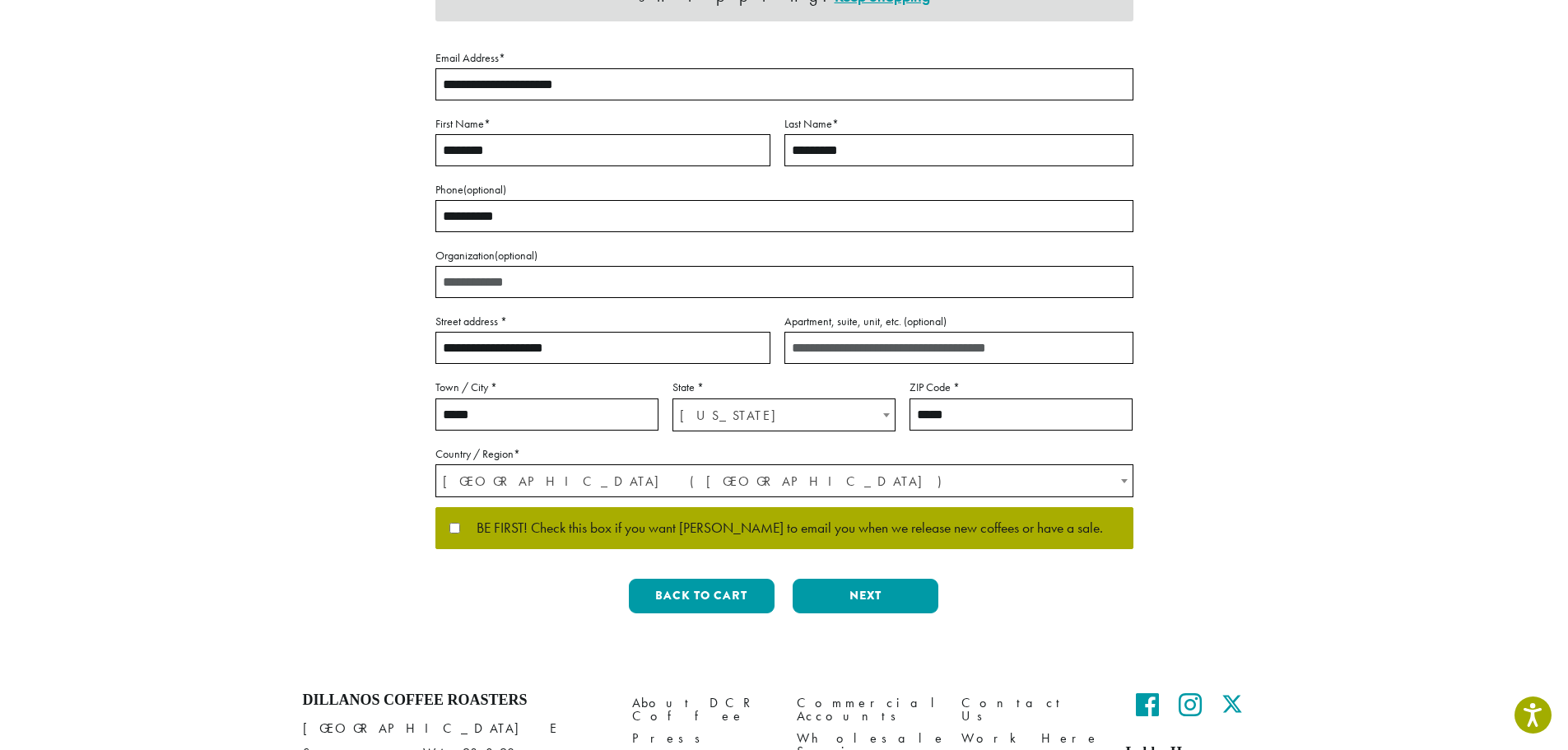
scroll to position [397, 0]
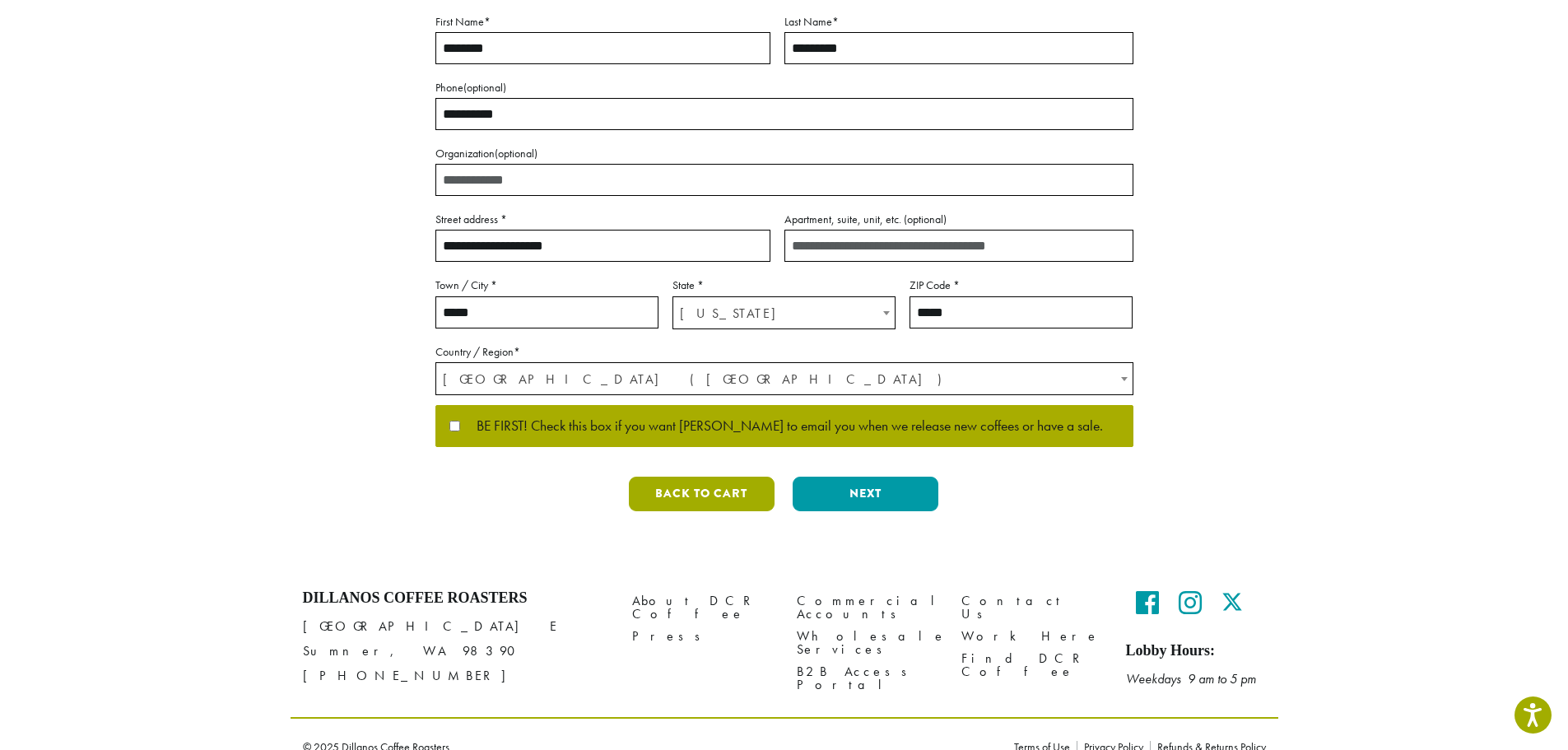
click at [691, 477] on button "Back to cart" at bounding box center [701, 494] width 145 height 34
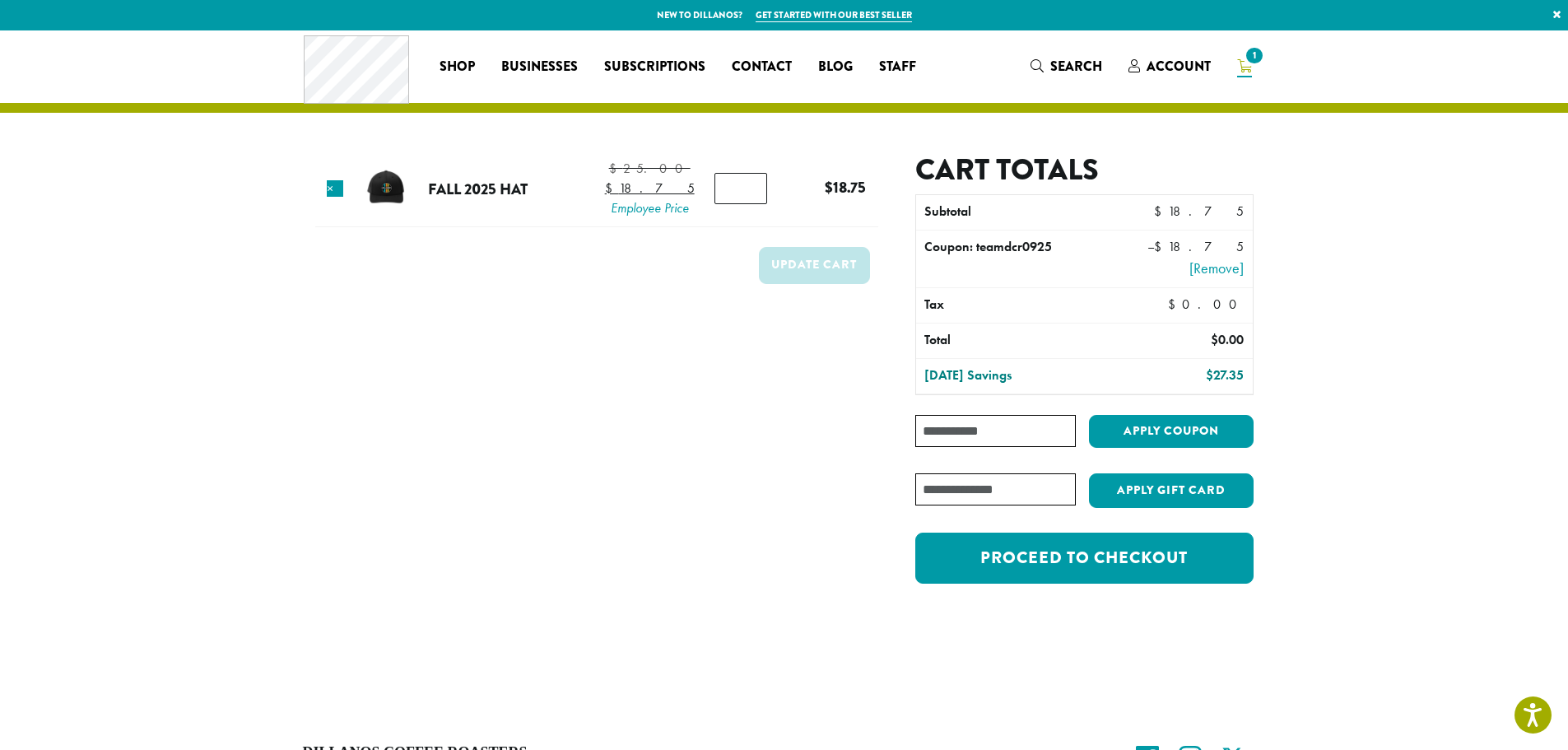
paste input "**********"
type input "**********"
click at [1142, 425] on button "Apply coupon" at bounding box center [1171, 431] width 165 height 34
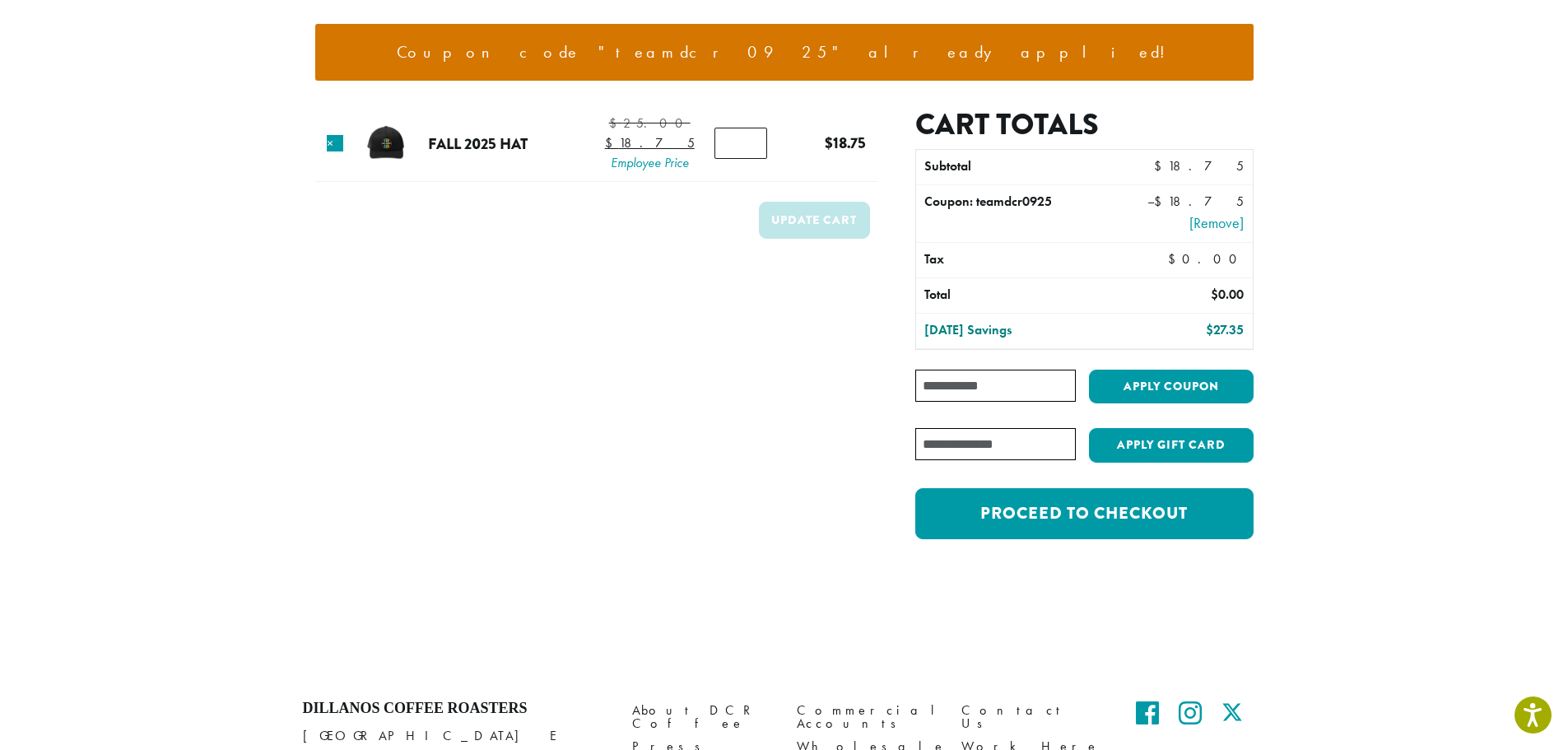
scroll to position [330, 0]
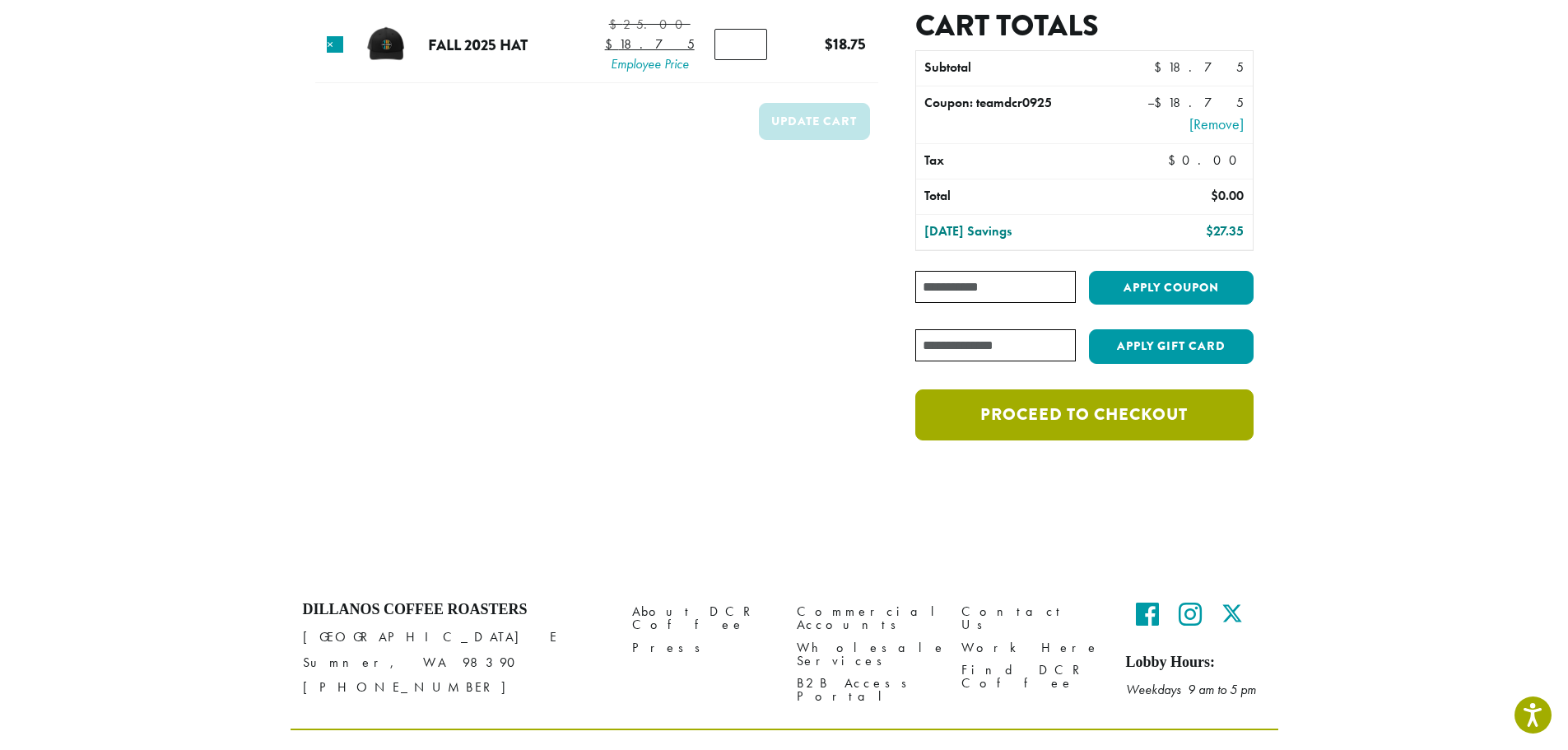
click at [1095, 424] on link "Proceed to checkout" at bounding box center [1084, 415] width 337 height 51
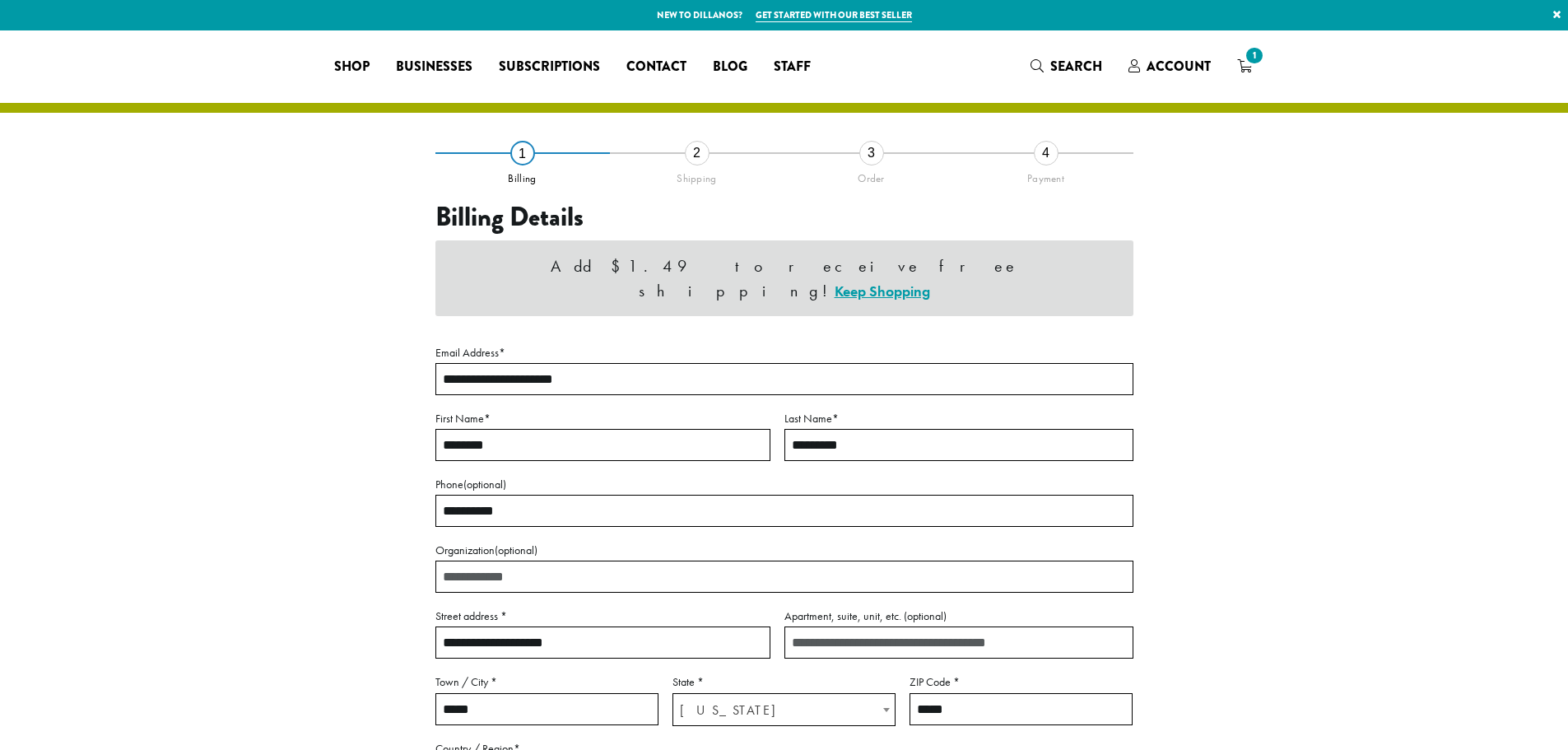
select select "**"
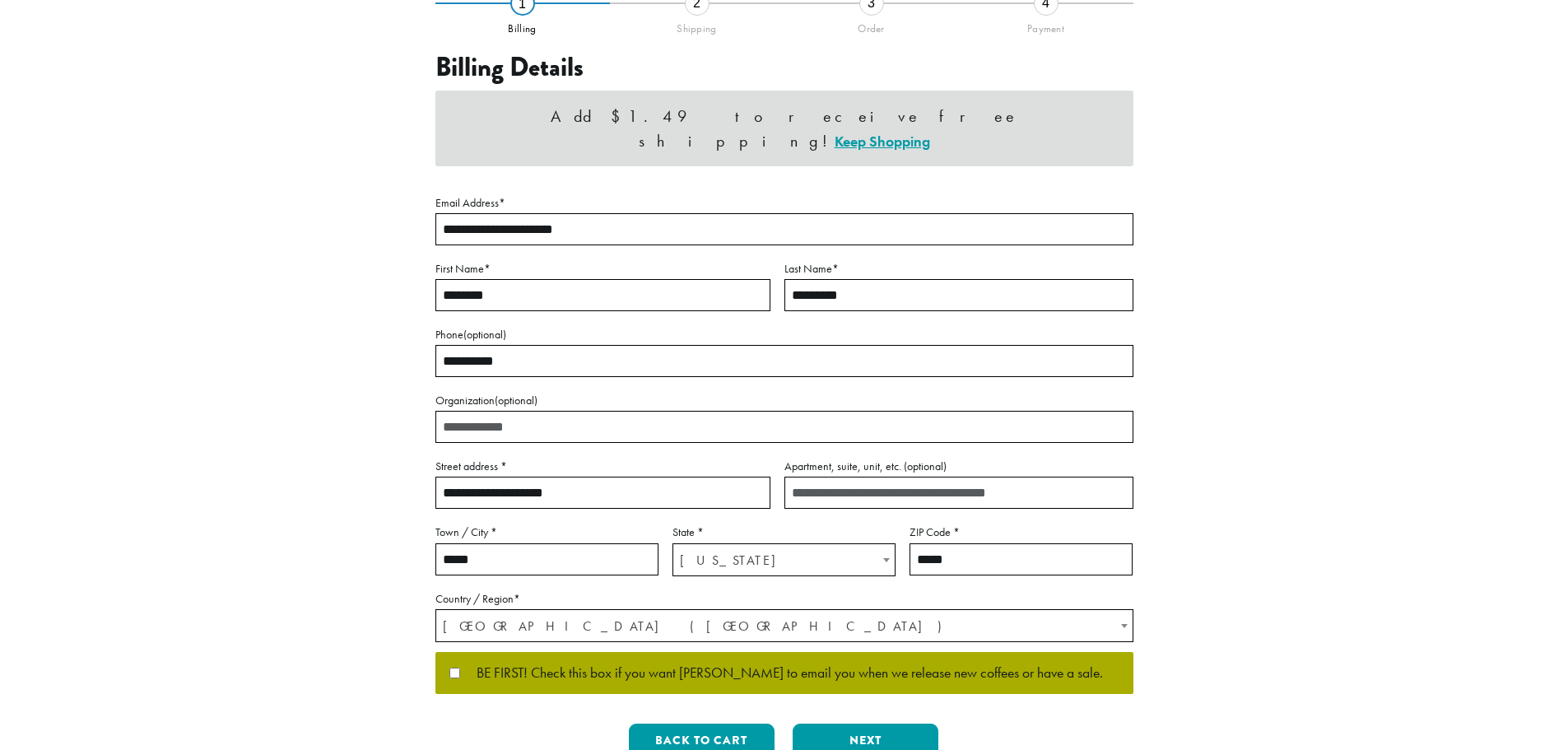
scroll to position [397, 0]
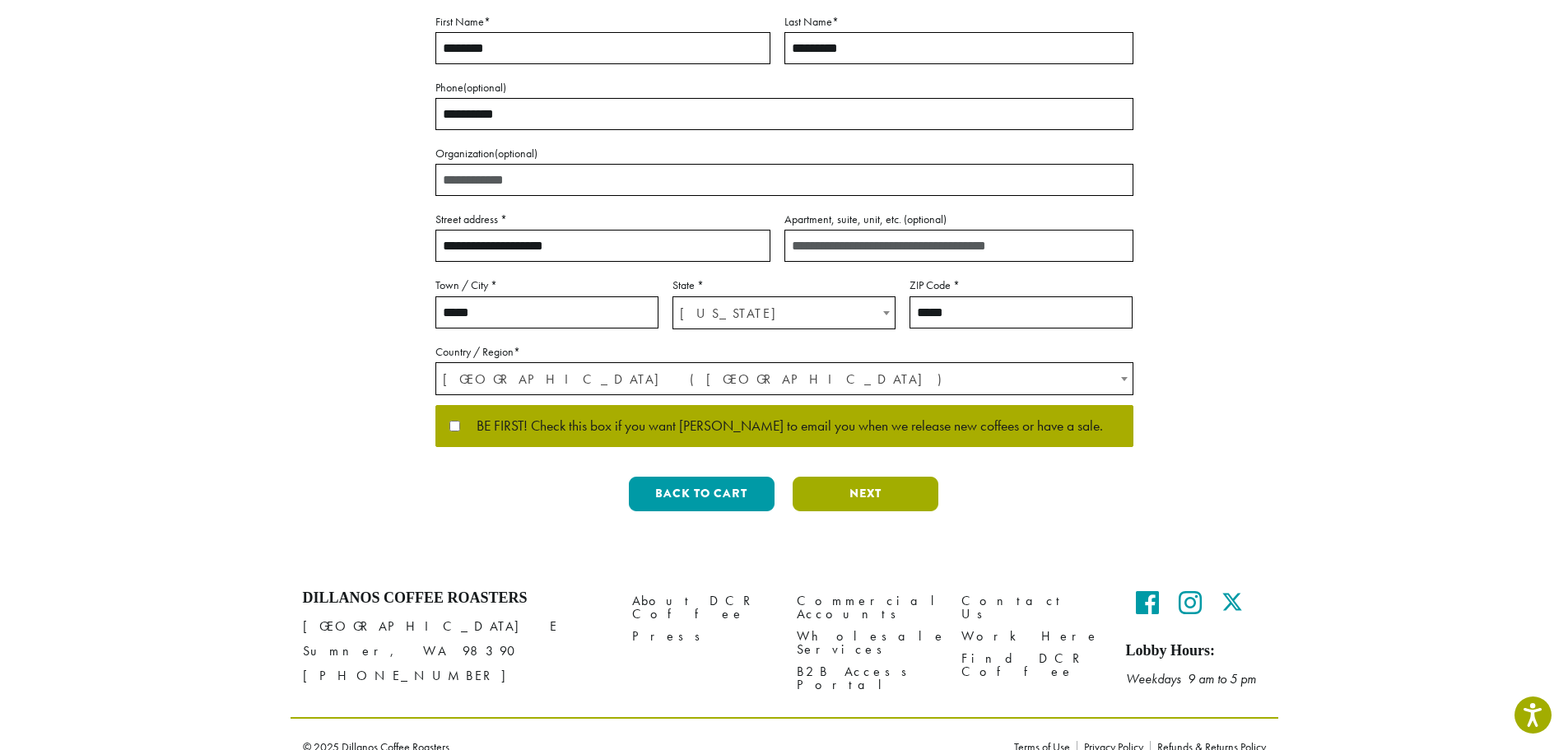
click at [858, 477] on button "Next" at bounding box center [865, 494] width 145 height 34
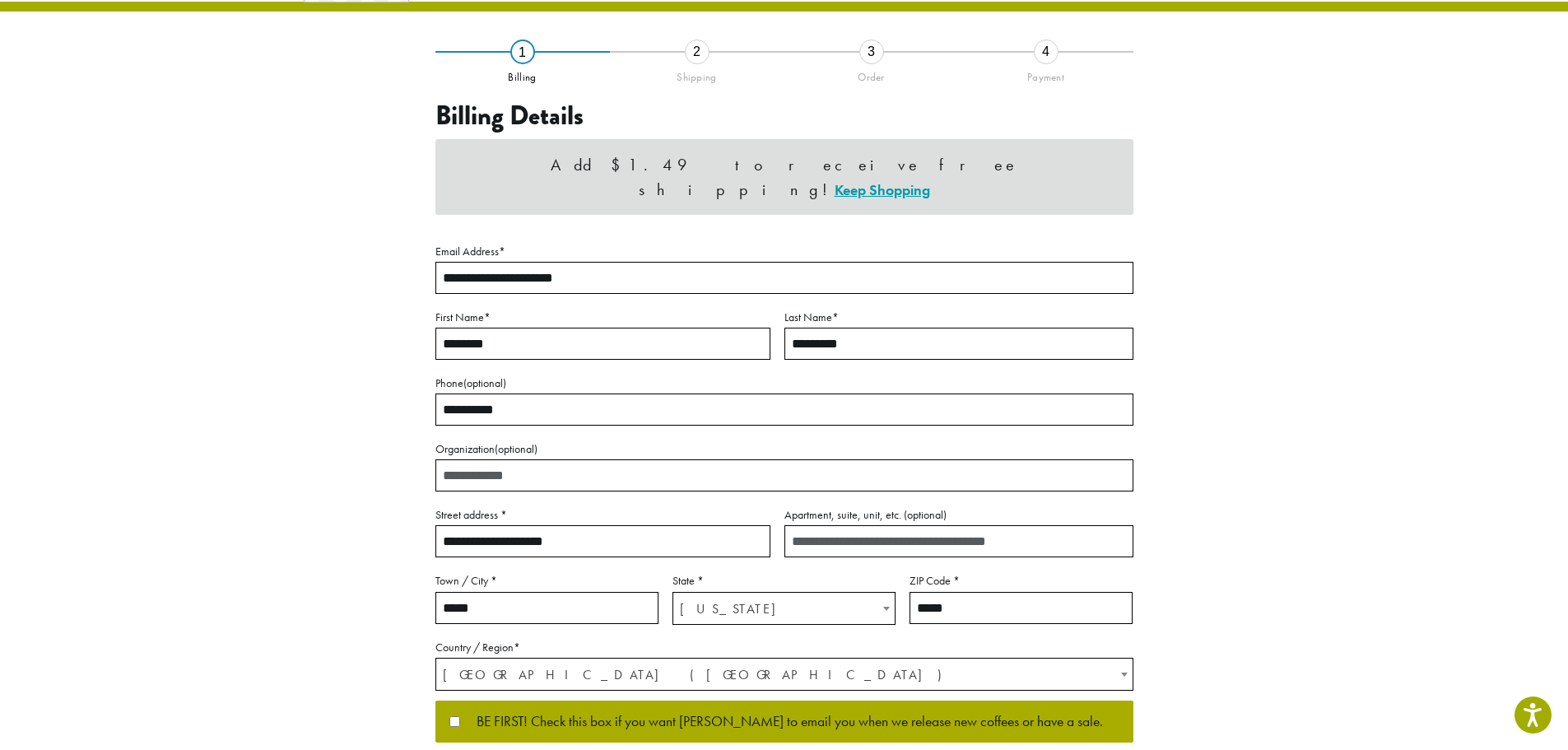
scroll to position [0, 0]
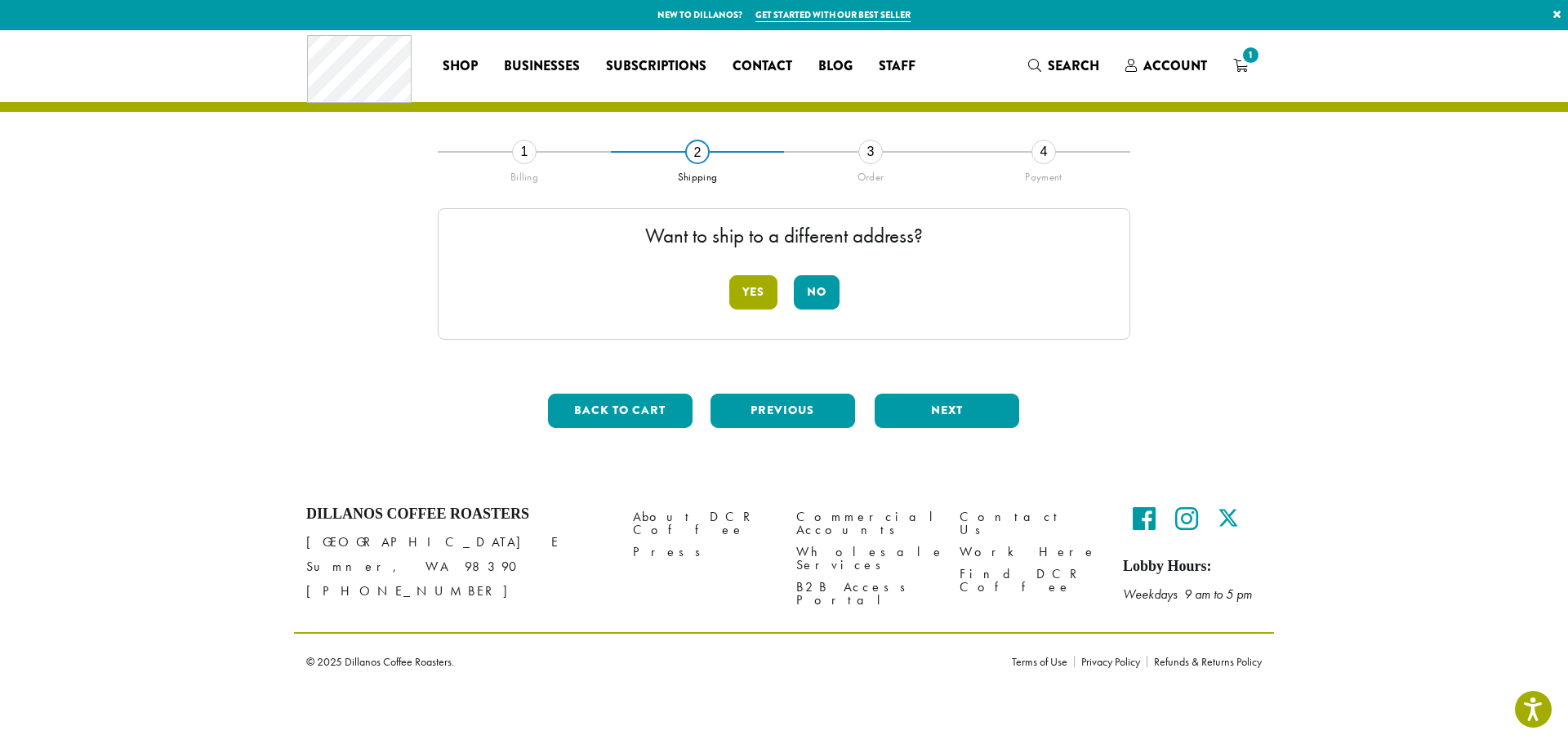
click at [747, 295] on button "Yes" at bounding box center [754, 292] width 48 height 34
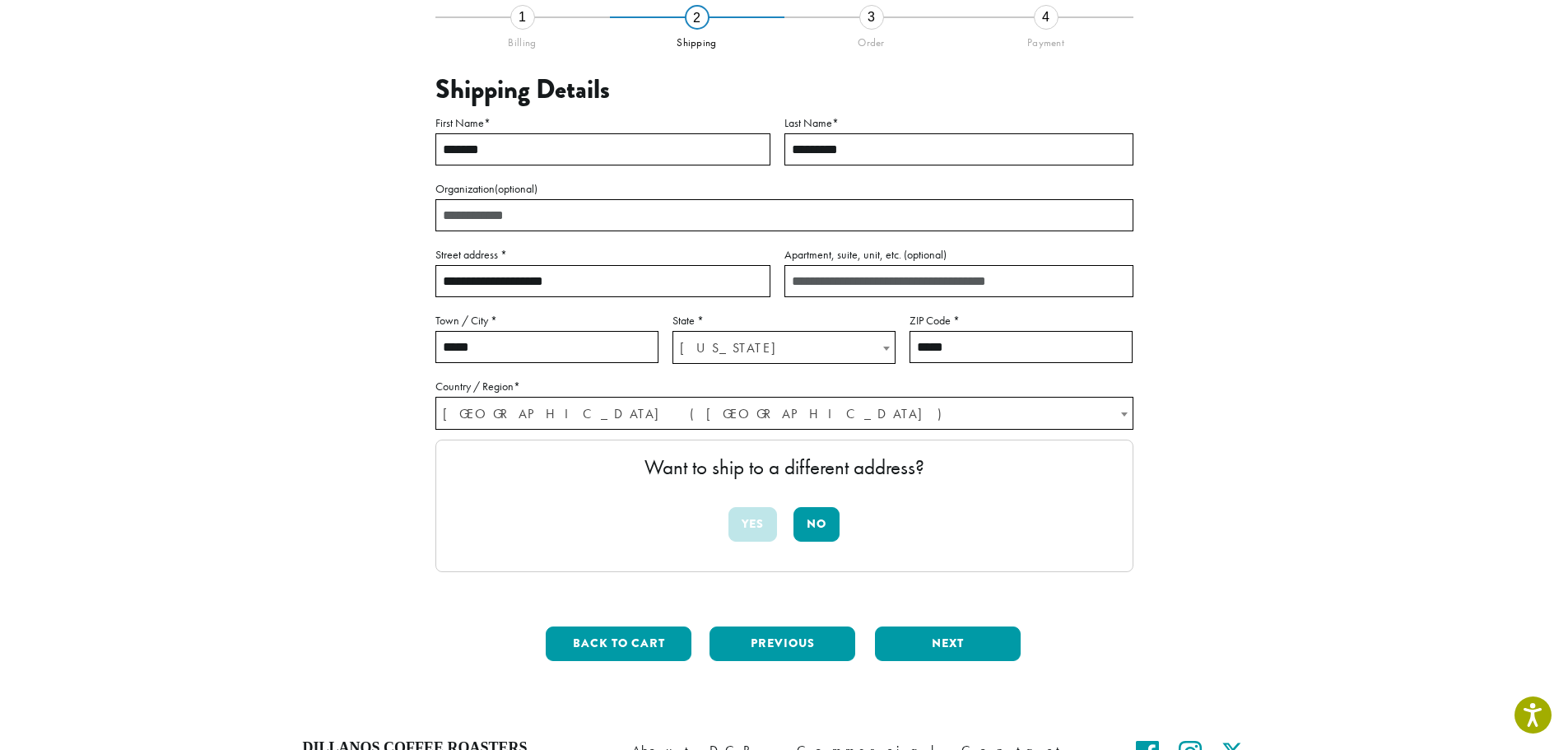
scroll to position [247, 0]
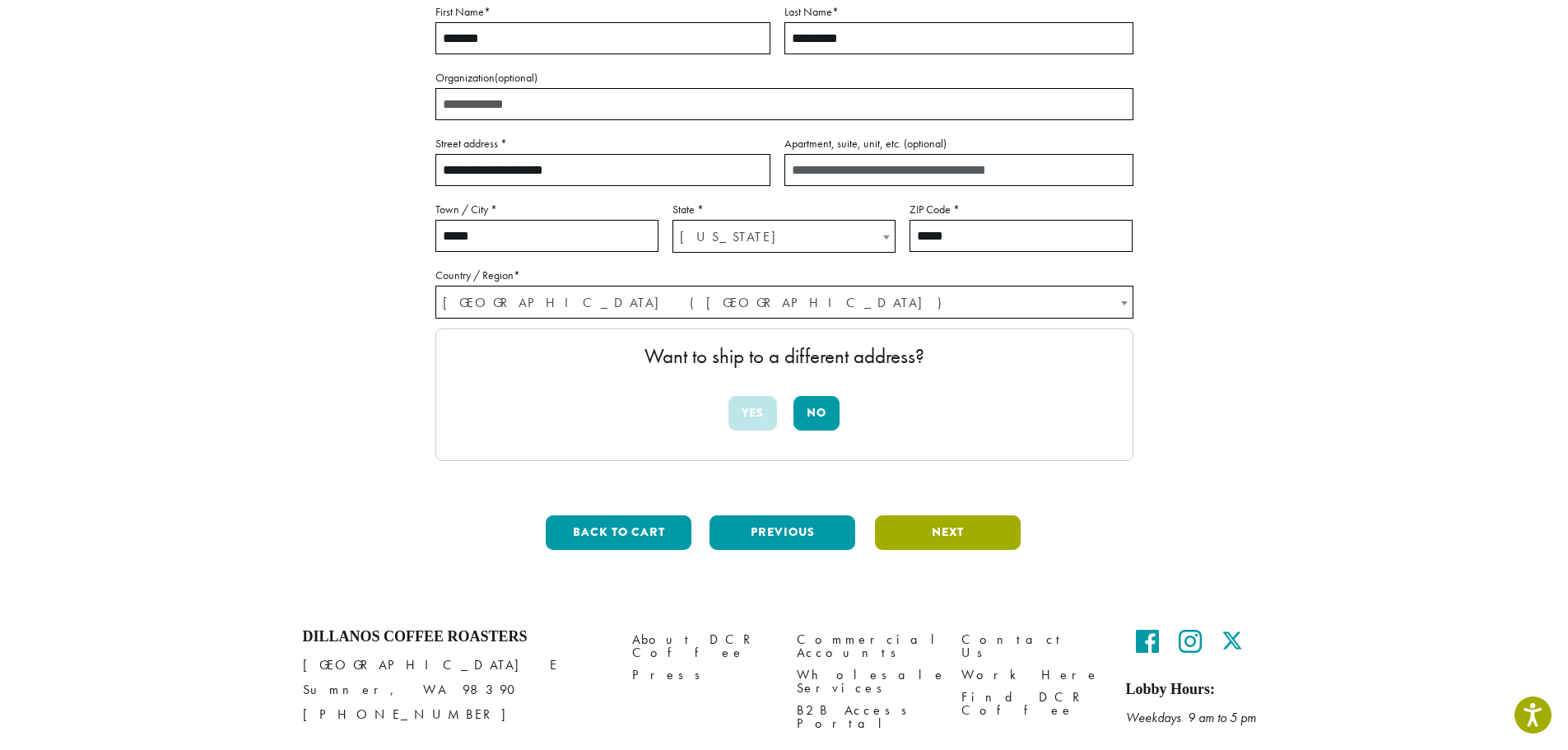
click at [933, 536] on button "Next" at bounding box center [948, 532] width 145 height 34
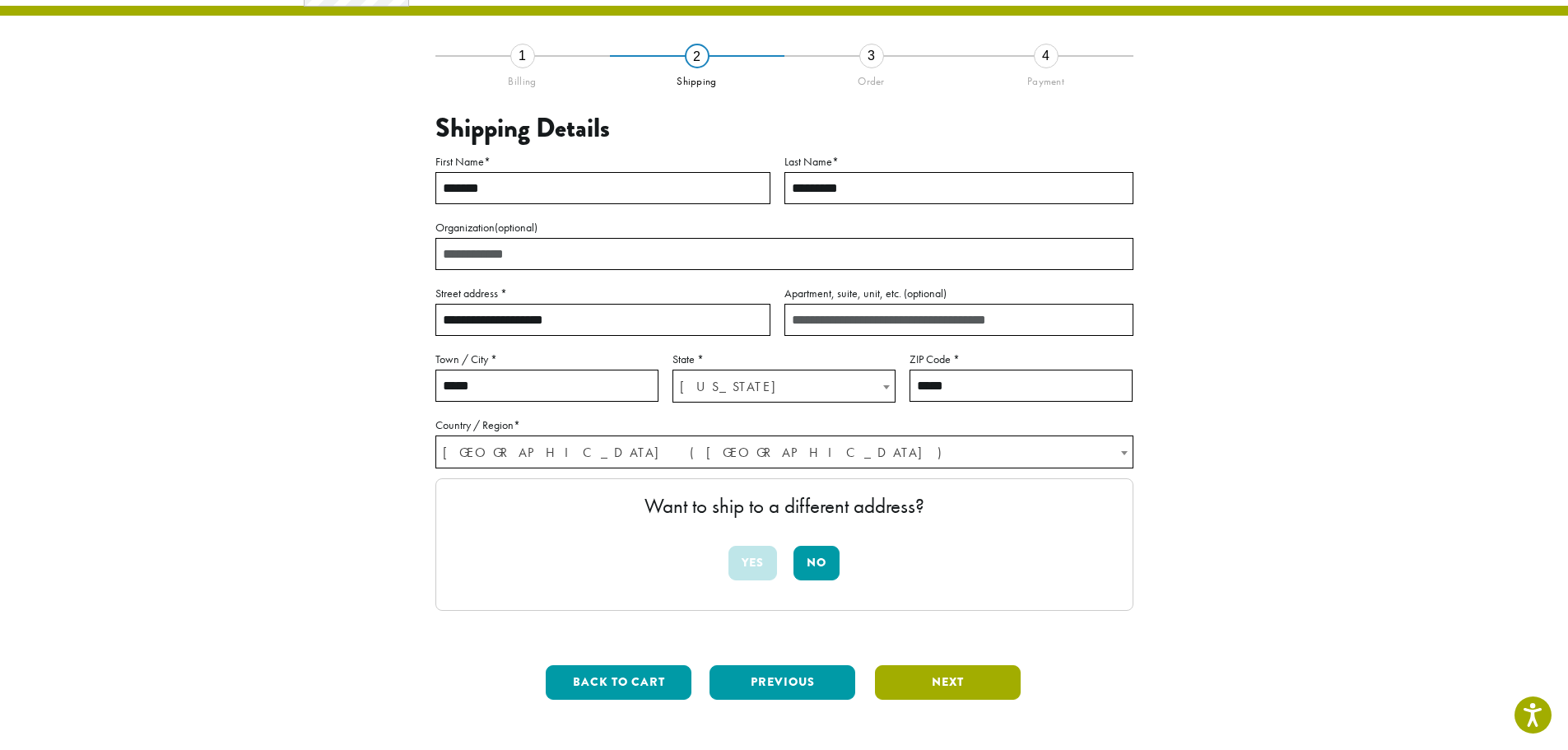
scroll to position [95, 0]
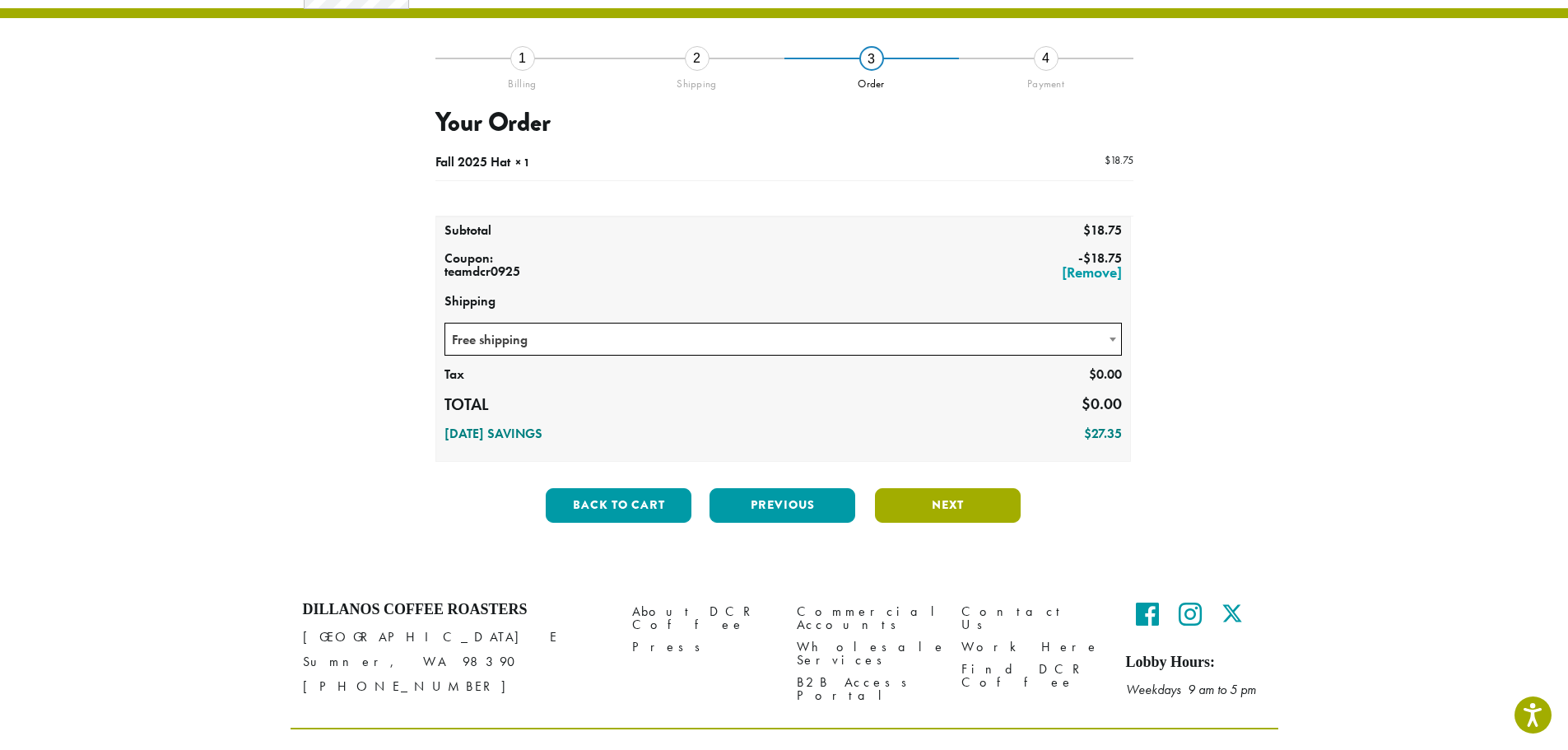
click at [932, 510] on button "Next" at bounding box center [948, 504] width 145 height 34
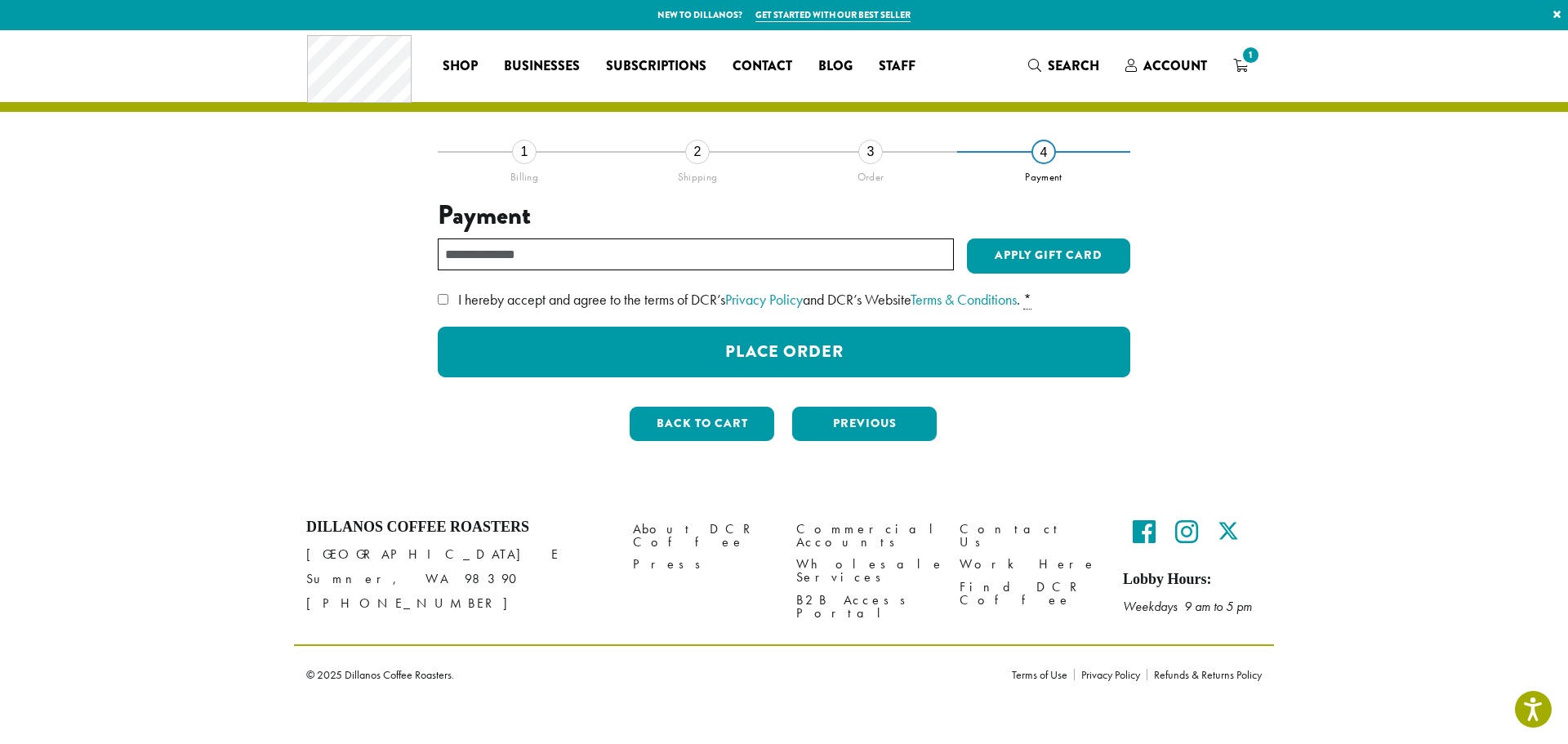
click at [488, 258] on input "text" at bounding box center [696, 254] width 517 height 32
paste input "**********"
type input "**********"
click at [1031, 256] on button "Apply Gift Card" at bounding box center [1049, 256] width 164 height 36
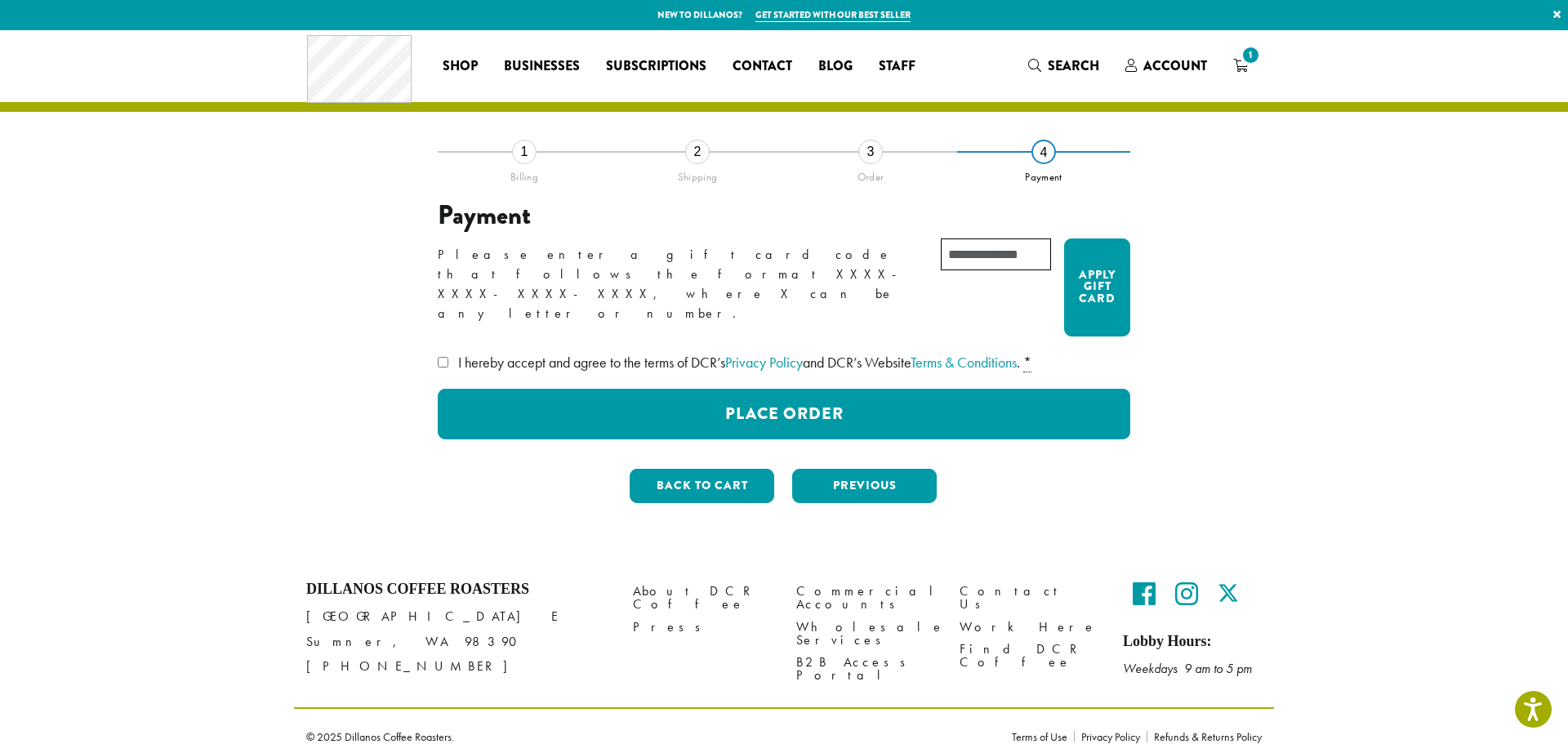
click at [663, 245] on div "Please enter a gift card code that follows the format XXXX-XXXX-XXXX-XXXX, wher…" at bounding box center [784, 287] width 693 height 98
click at [941, 250] on input "text" at bounding box center [996, 254] width 110 height 32
click at [941, 255] on input "text" at bounding box center [996, 254] width 110 height 32
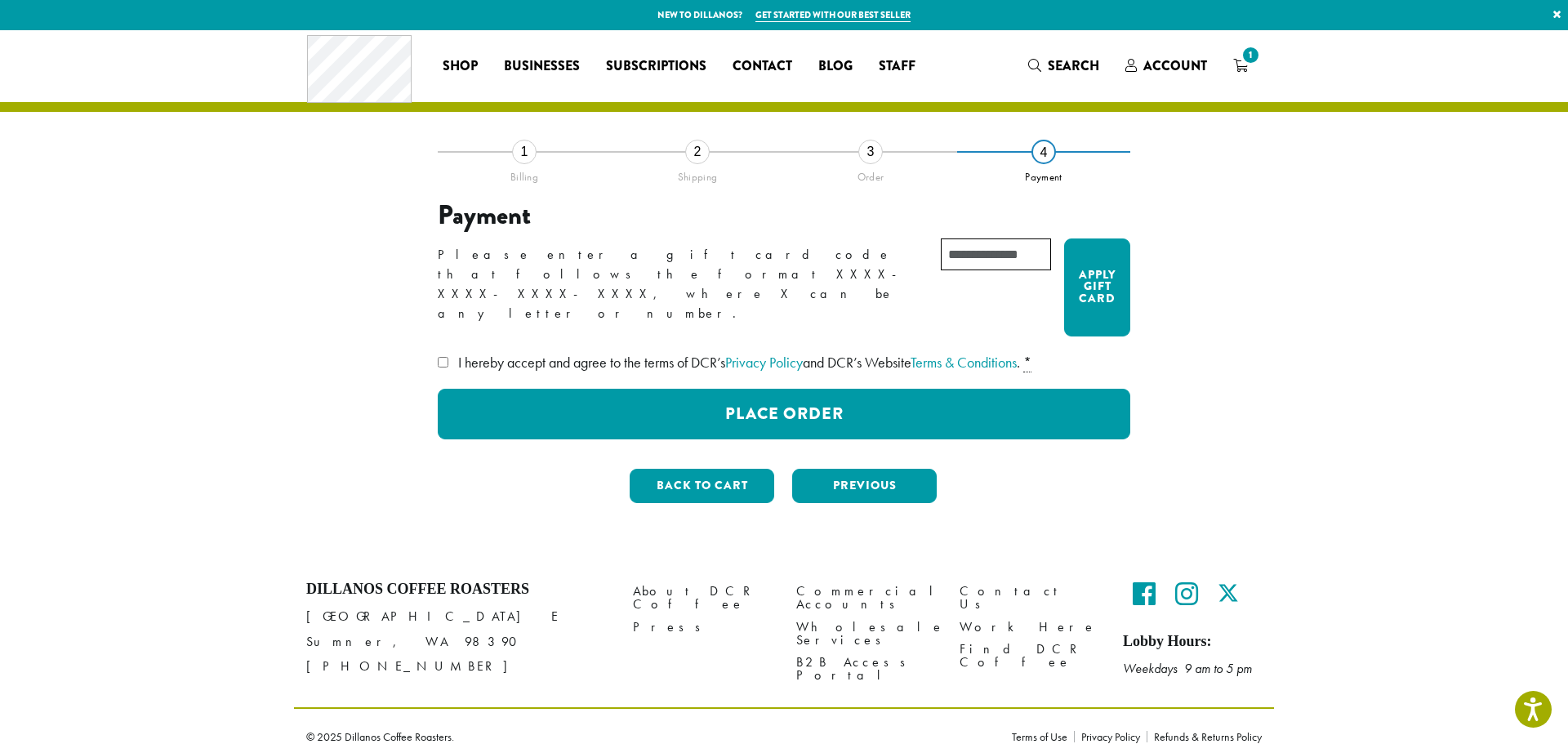
drag, startPoint x: 893, startPoint y: 255, endPoint x: 788, endPoint y: 255, distance: 105.0
click at [788, 255] on div "Please enter a gift card code that follows the format XXXX-XXXX-XXXX-XXXX, wher…" at bounding box center [784, 287] width 693 height 98
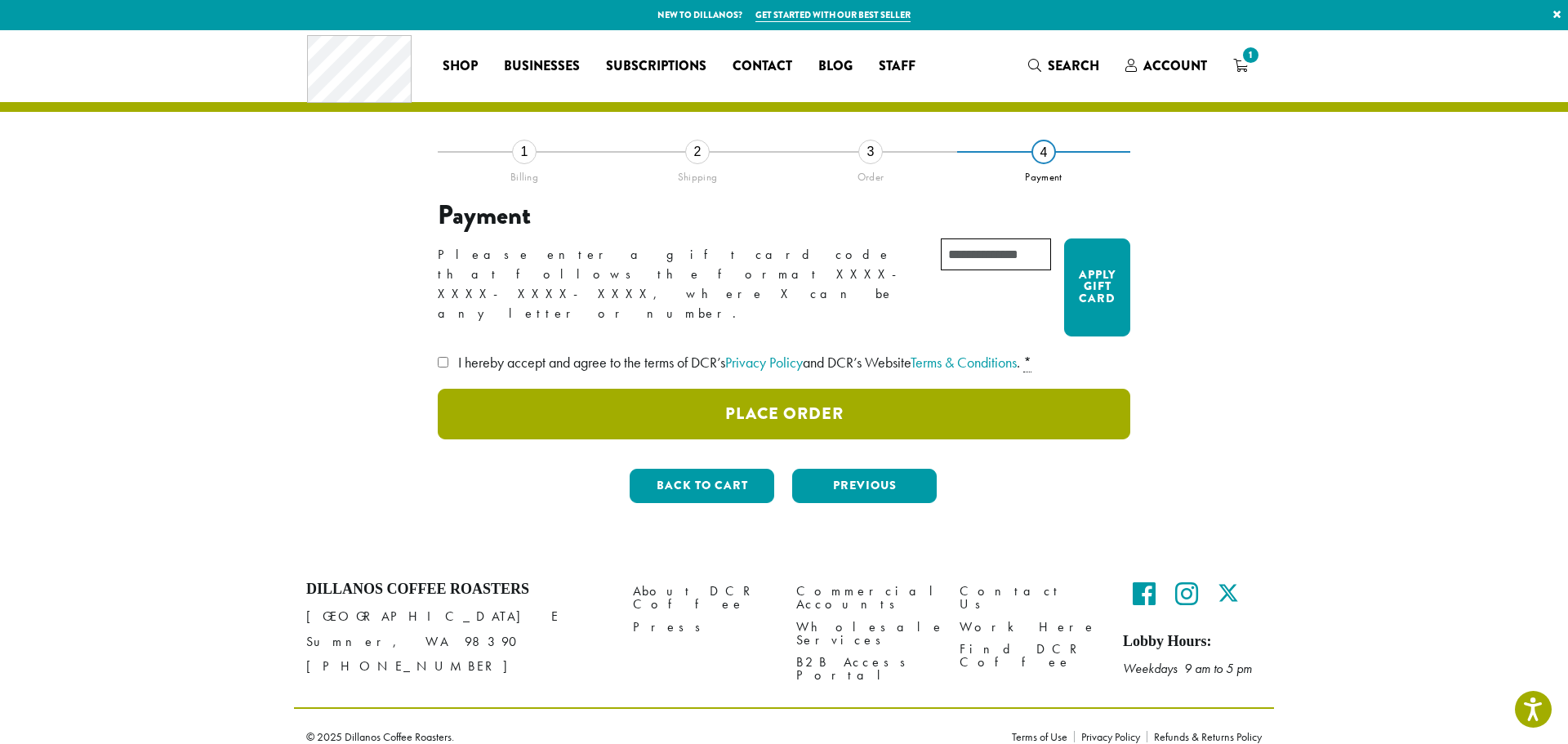
click at [787, 389] on button "Place Order" at bounding box center [784, 414] width 693 height 51
